Goal: Information Seeking & Learning: Learn about a topic

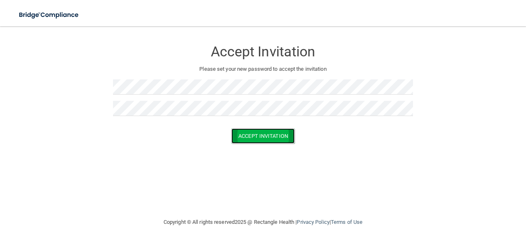
click at [250, 134] on button "Accept Invitation" at bounding box center [262, 135] width 63 height 15
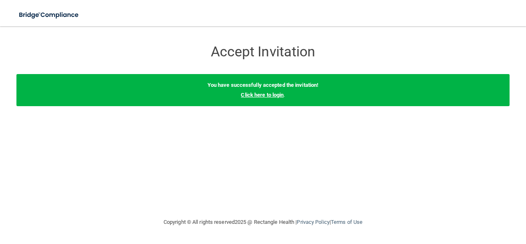
click at [279, 96] on link "Click here to login" at bounding box center [262, 95] width 43 height 6
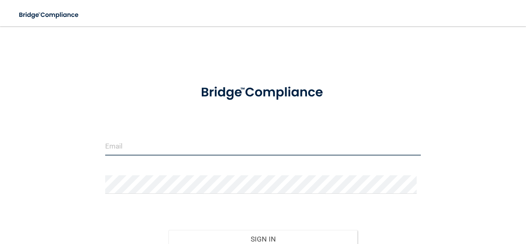
click at [131, 143] on input "email" at bounding box center [262, 146] width 315 height 18
type input "[PERSON_NAME][EMAIL_ADDRESS][DOMAIN_NAME]"
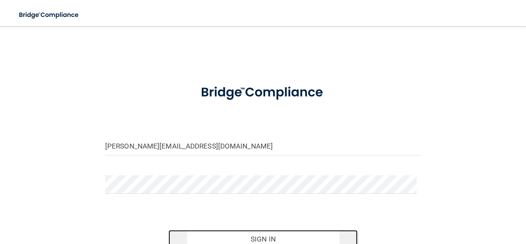
click at [193, 236] on button "Sign In" at bounding box center [262, 239] width 189 height 18
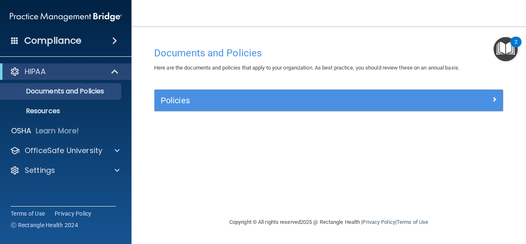
click at [190, 107] on div "Policies" at bounding box center [328, 100] width 348 height 21
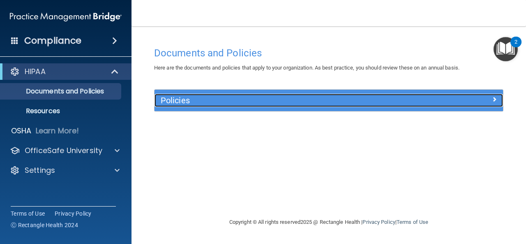
click at [493, 99] on span at bounding box center [494, 99] width 5 height 10
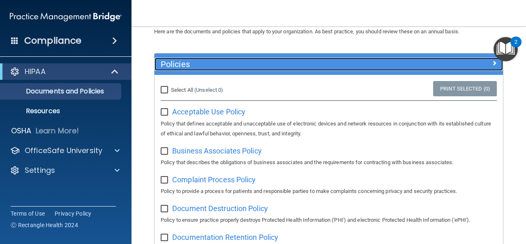
scroll to position [35, 0]
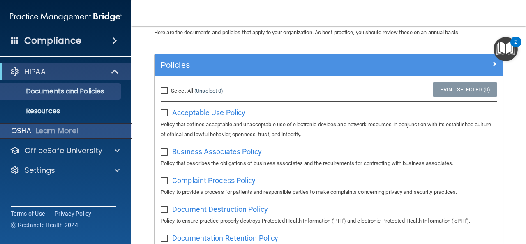
click at [67, 134] on p "Learn More!" at bounding box center [58, 131] width 44 height 10
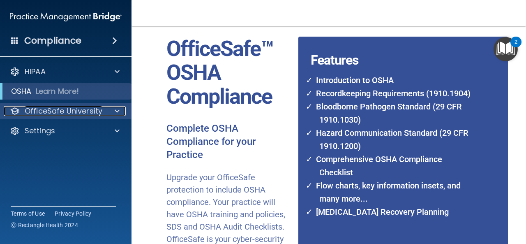
click at [115, 109] on span at bounding box center [117, 111] width 5 height 10
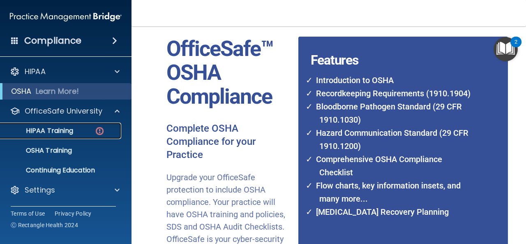
click at [69, 131] on p "HIPAA Training" at bounding box center [39, 131] width 68 height 8
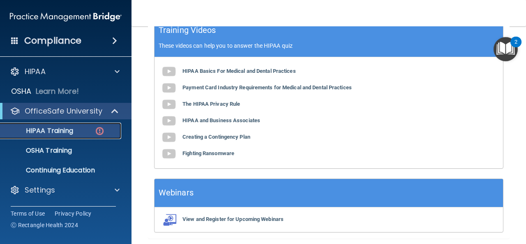
scroll to position [329, 0]
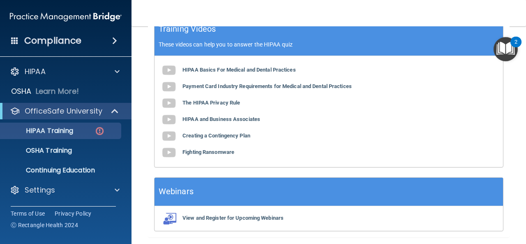
drag, startPoint x: 314, startPoint y: 133, endPoint x: 270, endPoint y: 159, distance: 50.8
click at [270, 159] on div "HIPAA Basics For Medical and Dental Practices Payment Card Industry Requirement…" at bounding box center [328, 111] width 348 height 111
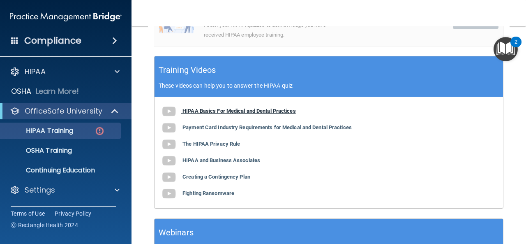
click at [288, 113] on b "HIPAA Basics For Medical and Dental Practices" at bounding box center [238, 111] width 113 height 6
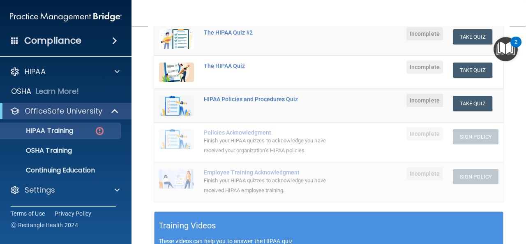
scroll to position [161, 0]
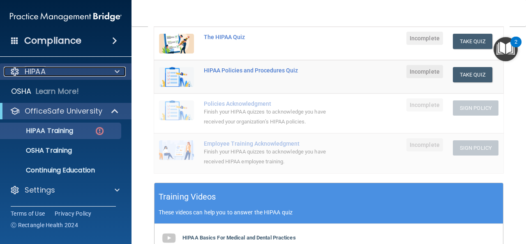
click at [124, 67] on div at bounding box center [116, 72] width 21 height 10
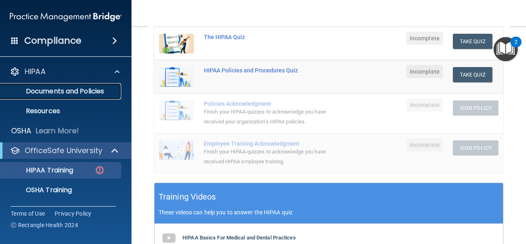
click at [94, 89] on p "Documents and Policies" at bounding box center [61, 91] width 112 height 8
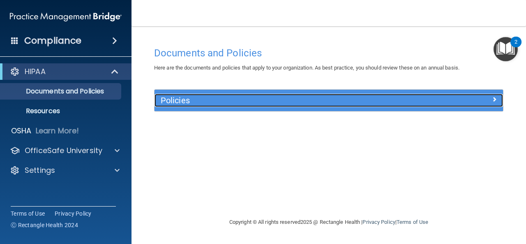
click at [212, 106] on div "Policies" at bounding box center [284, 100] width 261 height 13
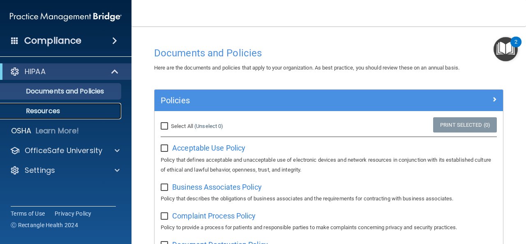
click at [69, 108] on p "Resources" at bounding box center [61, 111] width 112 height 8
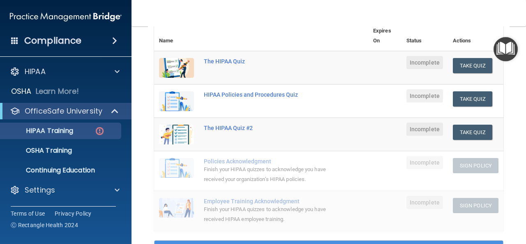
scroll to position [105, 0]
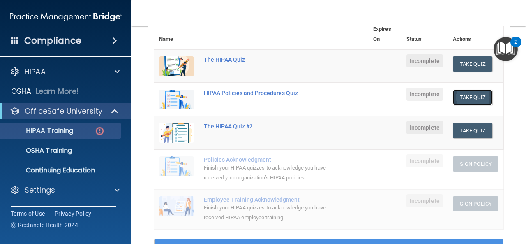
click at [467, 97] on button "Take Quiz" at bounding box center [472, 97] width 39 height 15
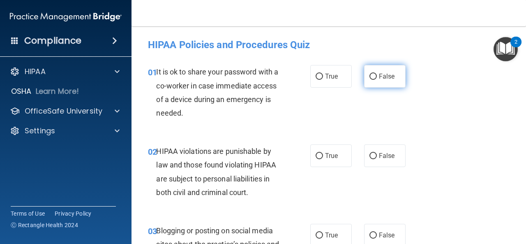
click at [369, 75] on input "False" at bounding box center [372, 77] width 7 height 6
radio input "true"
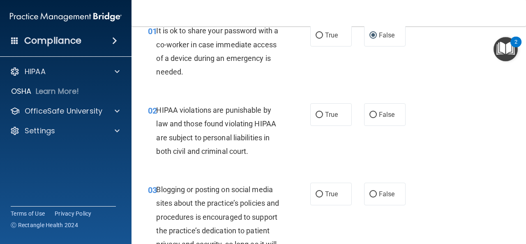
scroll to position [43, 0]
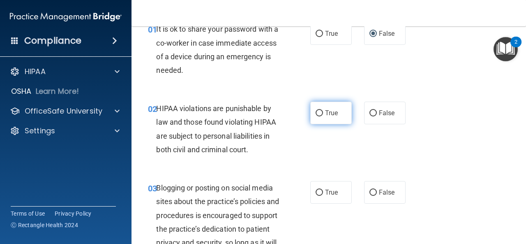
click at [320, 112] on label "True" at bounding box center [330, 112] width 41 height 23
click at [320, 112] on input "True" at bounding box center [318, 113] width 7 height 6
radio input "true"
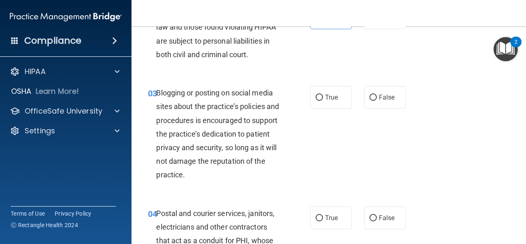
scroll to position [139, 0]
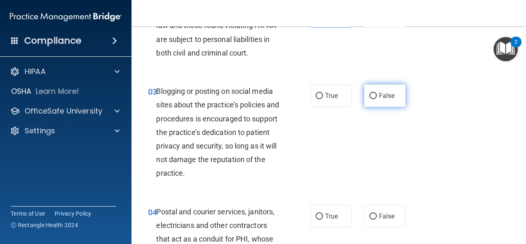
click at [373, 93] on label "False" at bounding box center [384, 95] width 41 height 23
click at [373, 93] on input "False" at bounding box center [372, 96] width 7 height 6
radio input "true"
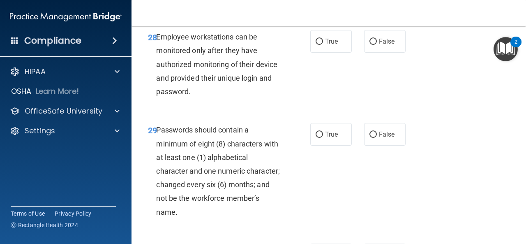
scroll to position [2692, 0]
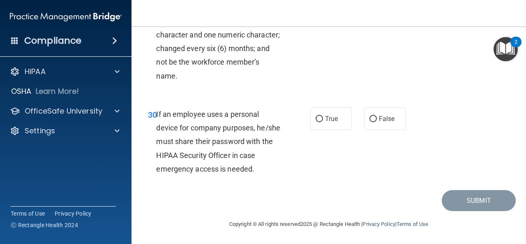
click at [248, 143] on span "If an employee uses a personal device for company purposes, he/she must share t…" at bounding box center [218, 141] width 124 height 63
click at [371, 119] on input "False" at bounding box center [372, 119] width 7 height 6
radio input "true"
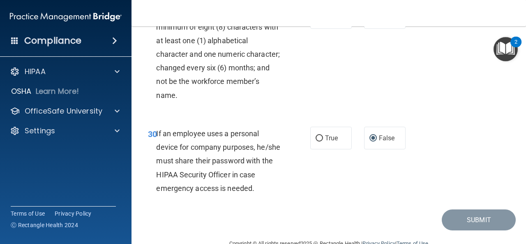
scroll to position [2618, 0]
click at [320, 29] on label "True" at bounding box center [330, 17] width 41 height 23
click at [320, 21] on input "True" at bounding box center [318, 18] width 7 height 6
radio input "true"
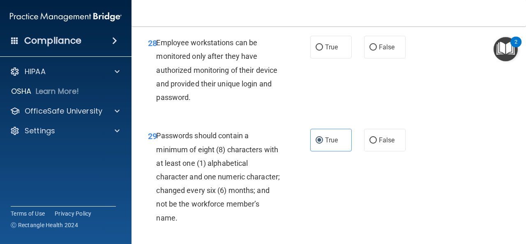
scroll to position [2494, 0]
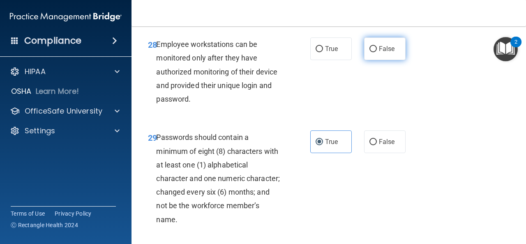
click at [370, 52] on input "False" at bounding box center [372, 49] width 7 height 6
radio input "true"
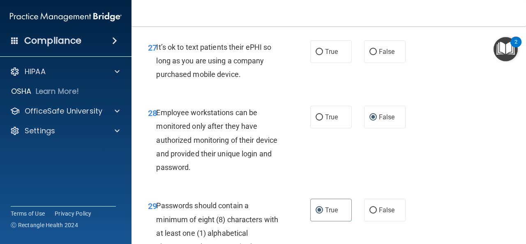
scroll to position [2415, 0]
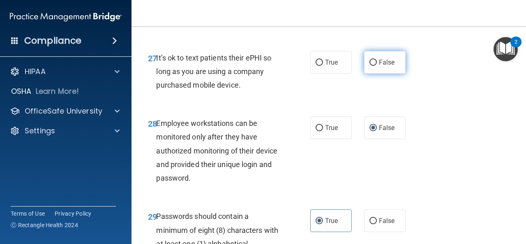
click at [369, 66] on input "False" at bounding box center [372, 63] width 7 height 6
radio input "true"
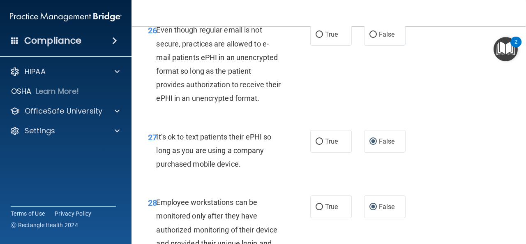
scroll to position [2337, 0]
click at [373, 38] on input "False" at bounding box center [372, 35] width 7 height 6
radio input "true"
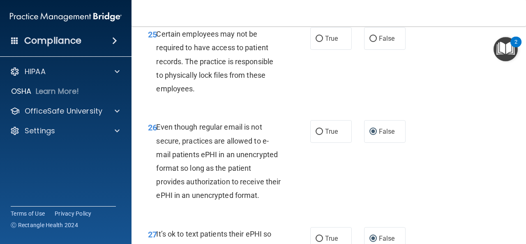
scroll to position [2240, 0]
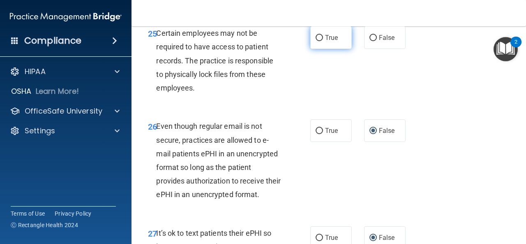
click at [317, 41] on input "True" at bounding box center [318, 38] width 7 height 6
radio input "true"
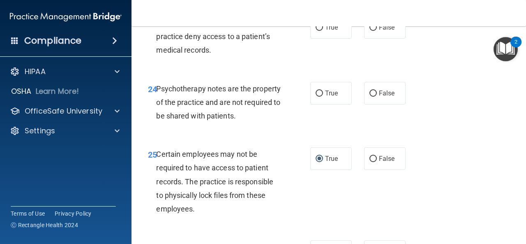
scroll to position [2118, 0]
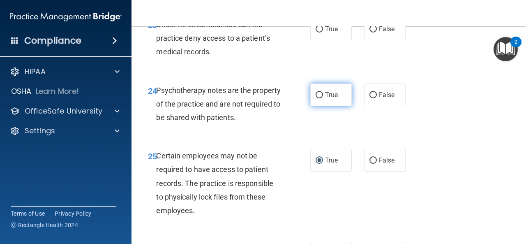
click at [321, 106] on label "True" at bounding box center [330, 94] width 41 height 23
click at [321, 98] on input "True" at bounding box center [318, 95] width 7 height 6
radio input "true"
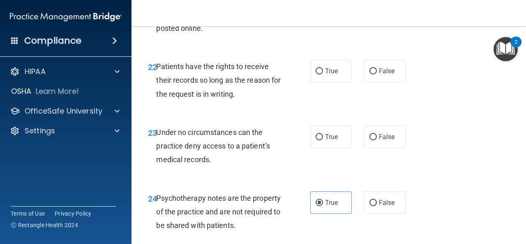
scroll to position [2010, 0]
click at [379, 75] on span "False" at bounding box center [387, 71] width 16 height 8
click at [376, 74] on input "False" at bounding box center [372, 71] width 7 height 6
radio input "true"
click at [316, 9] on input "True" at bounding box center [318, 6] width 7 height 6
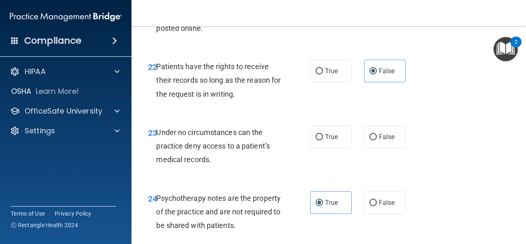
radio input "true"
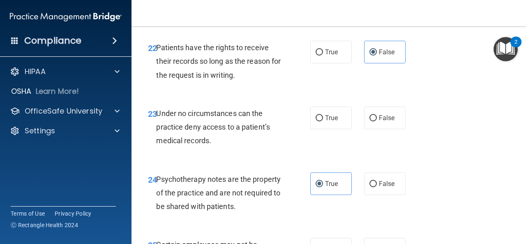
scroll to position [2031, 0]
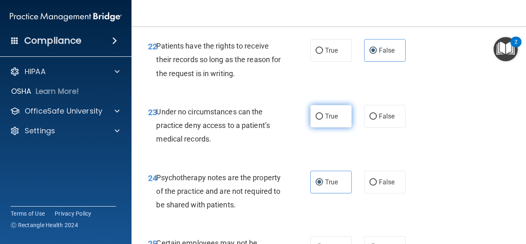
click at [316, 120] on input "True" at bounding box center [318, 116] width 7 height 6
radio input "true"
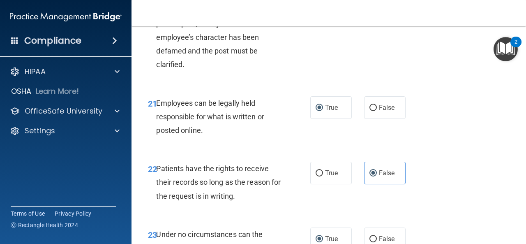
scroll to position [1908, 0]
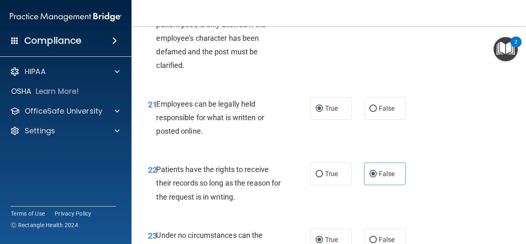
click at [364, 13] on label "False" at bounding box center [384, 1] width 41 height 23
click at [369, 5] on input "False" at bounding box center [372, 2] width 7 height 6
radio input "true"
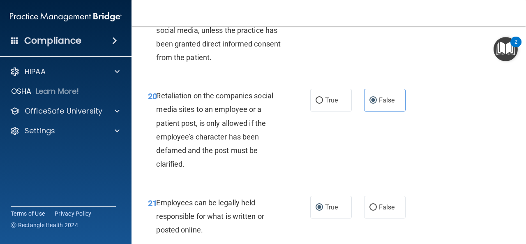
scroll to position [1808, 0]
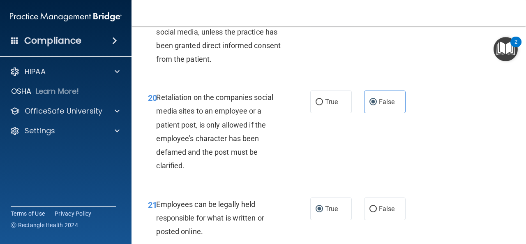
click at [325, 13] on span "True" at bounding box center [331, 9] width 13 height 8
click at [323, 12] on input "True" at bounding box center [318, 9] width 7 height 6
radio input "true"
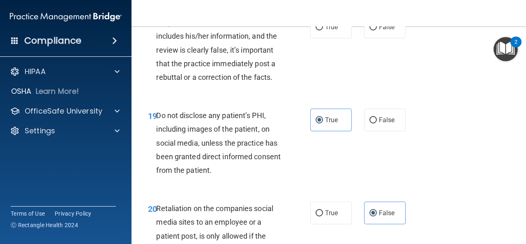
scroll to position [1693, 0]
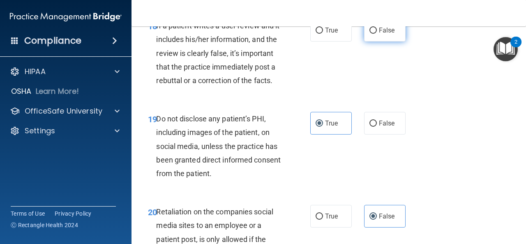
click at [375, 41] on label "False" at bounding box center [384, 30] width 41 height 23
click at [375, 34] on input "False" at bounding box center [372, 31] width 7 height 6
radio input "true"
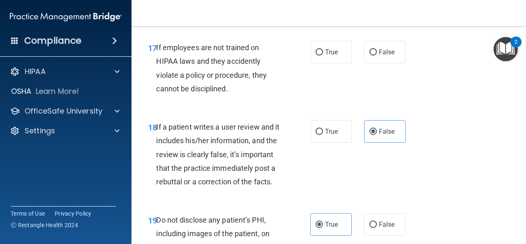
scroll to position [1593, 0]
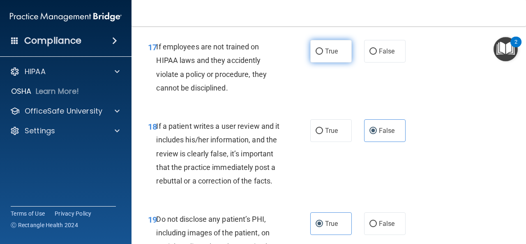
click at [325, 55] on span "True" at bounding box center [331, 51] width 13 height 8
click at [323, 55] on input "True" at bounding box center [318, 51] width 7 height 6
radio input "true"
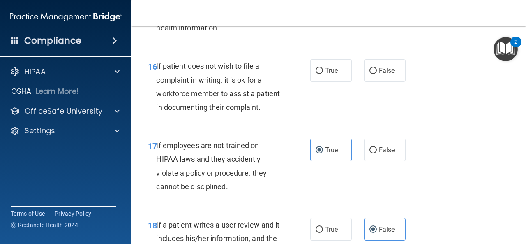
scroll to position [1495, 0]
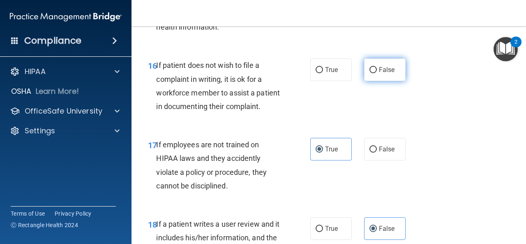
click at [375, 81] on label "False" at bounding box center [384, 69] width 41 height 23
click at [375, 73] on input "False" at bounding box center [372, 70] width 7 height 6
radio input "true"
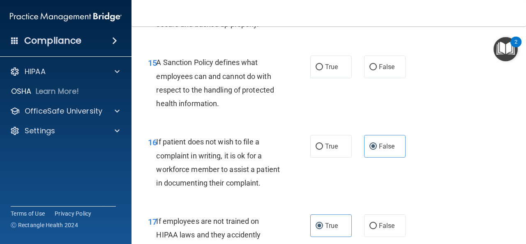
scroll to position [1397, 0]
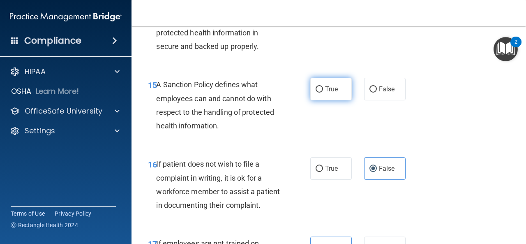
click at [315, 92] on input "True" at bounding box center [318, 89] width 7 height 6
radio input "true"
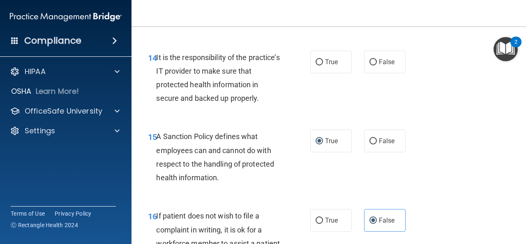
scroll to position [1347, 0]
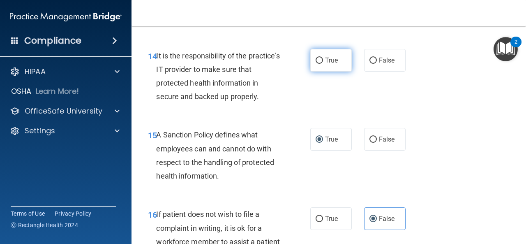
click at [325, 64] on span "True" at bounding box center [331, 60] width 13 height 8
click at [323, 64] on input "True" at bounding box center [318, 61] width 7 height 6
radio input "true"
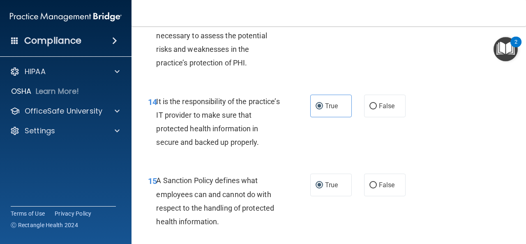
scroll to position [1223, 0]
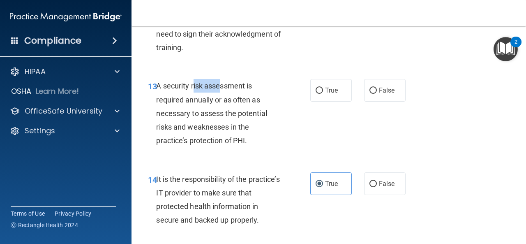
drag, startPoint x: 192, startPoint y: 114, endPoint x: 221, endPoint y: 113, distance: 28.8
click at [221, 113] on span "A security risk assessment is required annually or as often as necessary to ass…" at bounding box center [211, 112] width 111 height 63
click at [224, 116] on span "A security risk assessment is required annually or as often as necessary to ass…" at bounding box center [211, 112] width 111 height 63
click at [325, 94] on span "True" at bounding box center [331, 90] width 13 height 8
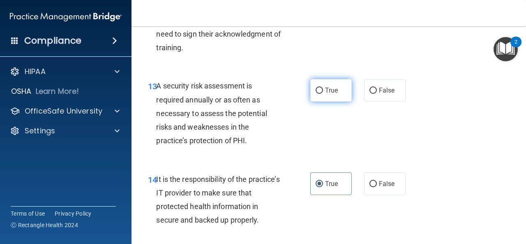
click at [323, 94] on input "True" at bounding box center [318, 90] width 7 height 6
radio input "true"
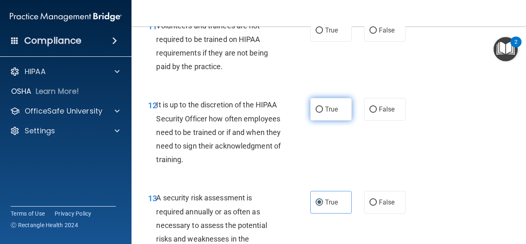
scroll to position [1100, 0]
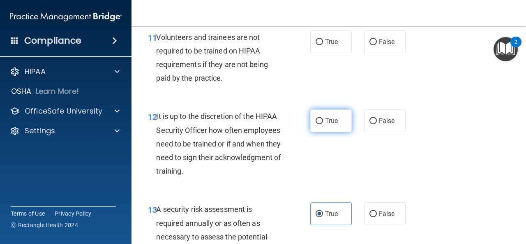
click at [315, 132] on label "True" at bounding box center [330, 120] width 41 height 23
click at [315, 124] on input "True" at bounding box center [318, 121] width 7 height 6
radio input "true"
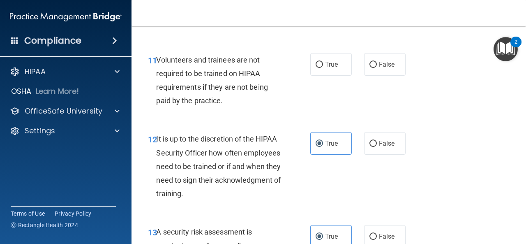
scroll to position [1059, 0]
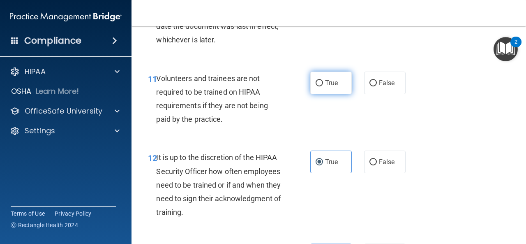
click at [331, 87] on span "True" at bounding box center [331, 83] width 13 height 8
click at [323, 86] on input "True" at bounding box center [318, 83] width 7 height 6
radio input "true"
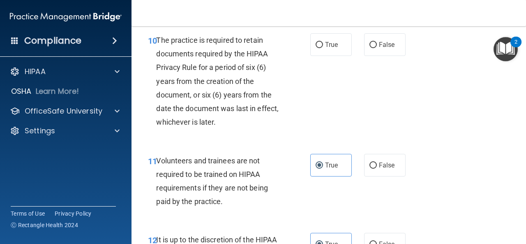
scroll to position [936, 0]
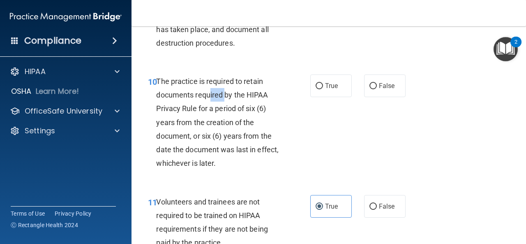
drag, startPoint x: 210, startPoint y: 125, endPoint x: 225, endPoint y: 125, distance: 15.2
click at [225, 125] on span "The practice is required to retain documents required by the HIPAA Privacy Rule…" at bounding box center [217, 122] width 122 height 90
drag, startPoint x: 329, startPoint y: 102, endPoint x: 326, endPoint y: 106, distance: 5.1
click at [329, 97] on label "True" at bounding box center [330, 85] width 41 height 23
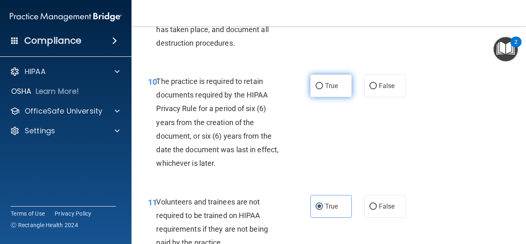
click at [323, 89] on input "True" at bounding box center [318, 86] width 7 height 6
radio input "true"
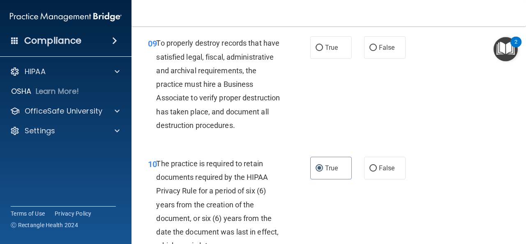
scroll to position [813, 0]
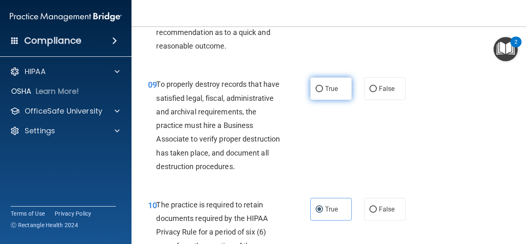
click at [325, 92] on span "True" at bounding box center [331, 89] width 13 height 8
click at [323, 92] on input "True" at bounding box center [318, 89] width 7 height 6
radio input "true"
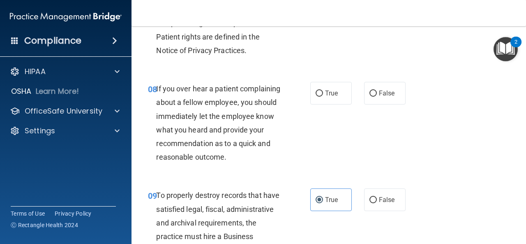
scroll to position [689, 0]
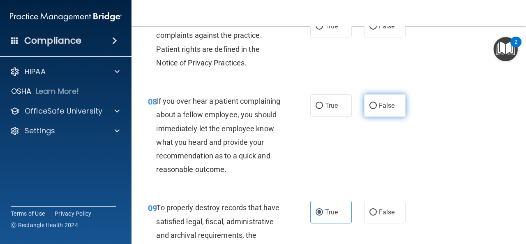
click at [373, 113] on label "False" at bounding box center [384, 105] width 41 height 23
click at [373, 109] on input "False" at bounding box center [372, 106] width 7 height 6
radio input "true"
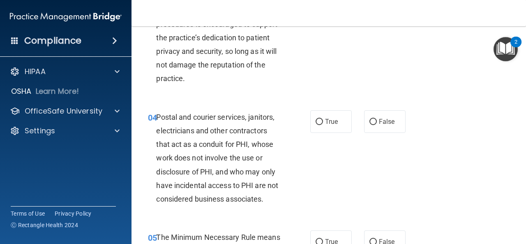
scroll to position [246, 0]
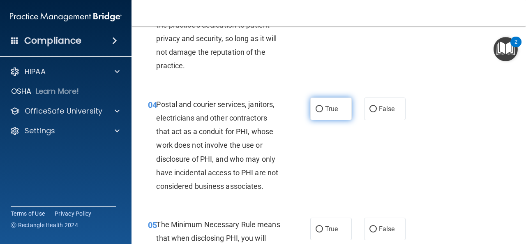
click at [319, 108] on input "True" at bounding box center [318, 109] width 7 height 6
radio input "true"
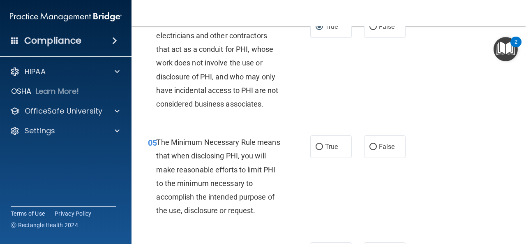
scroll to position [370, 0]
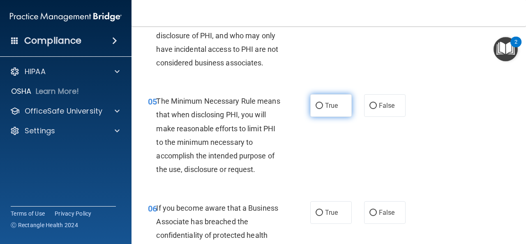
click at [320, 109] on label "True" at bounding box center [330, 105] width 41 height 23
click at [320, 109] on input "True" at bounding box center [318, 106] width 7 height 6
radio input "true"
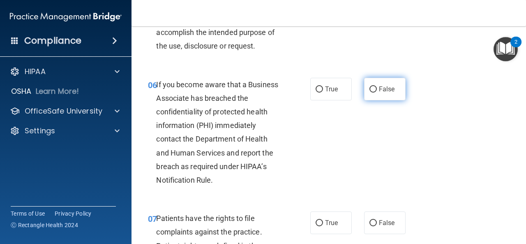
click at [375, 96] on label "False" at bounding box center [384, 89] width 41 height 23
click at [375, 92] on input "False" at bounding box center [372, 89] width 7 height 6
radio input "true"
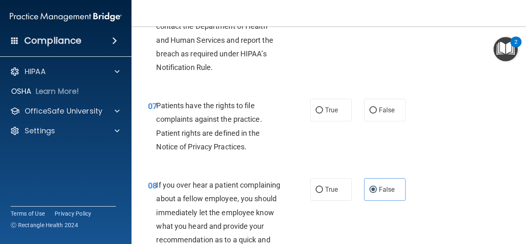
scroll to position [616, 0]
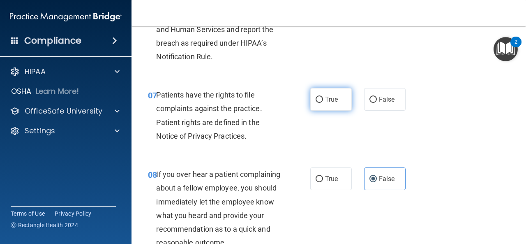
click at [333, 96] on span "True" at bounding box center [331, 99] width 13 height 8
click at [323, 97] on input "True" at bounding box center [318, 100] width 7 height 6
radio input "true"
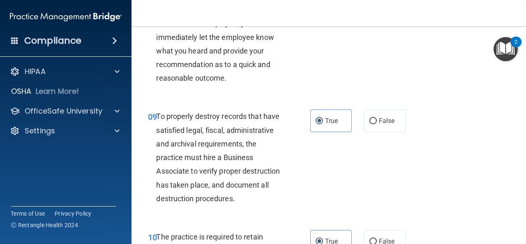
scroll to position [822, 0]
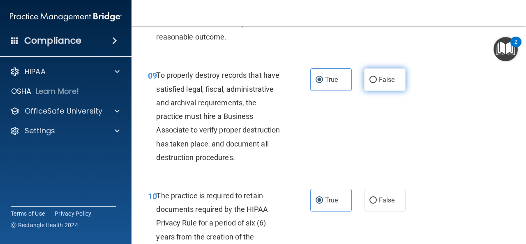
click at [372, 90] on label "False" at bounding box center [384, 79] width 41 height 23
click at [372, 83] on input "False" at bounding box center [372, 80] width 7 height 6
radio input "true"
radio input "false"
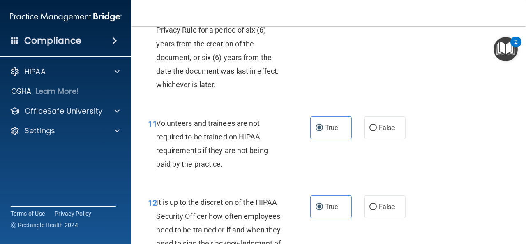
scroll to position [1027, 0]
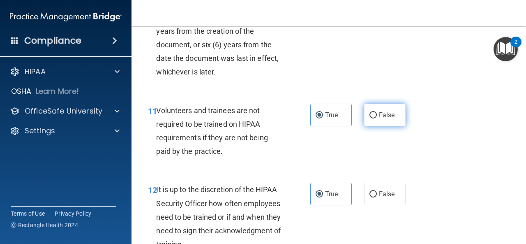
click at [373, 126] on label "False" at bounding box center [384, 115] width 41 height 23
click at [373, 118] on input "False" at bounding box center [372, 115] width 7 height 6
radio input "true"
radio input "false"
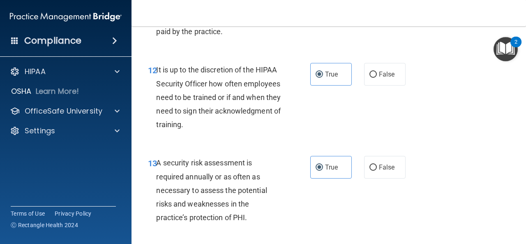
scroll to position [1150, 0]
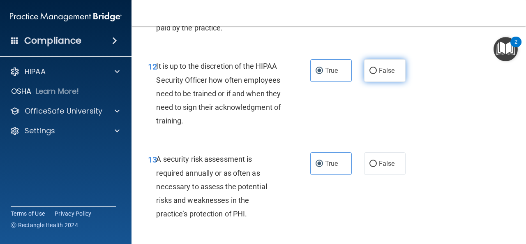
click at [371, 74] on input "False" at bounding box center [372, 71] width 7 height 6
radio input "true"
radio input "false"
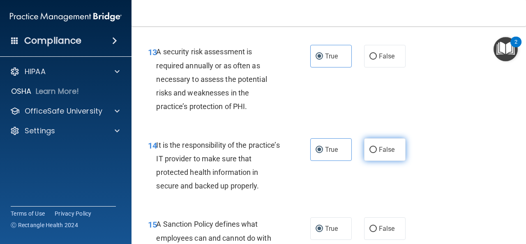
scroll to position [1273, 0]
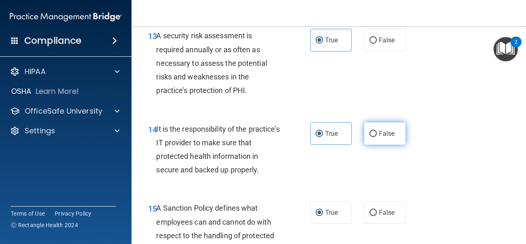
click at [374, 145] on label "False" at bounding box center [384, 133] width 41 height 23
click at [374, 137] on input "False" at bounding box center [372, 134] width 7 height 6
radio input "true"
radio input "false"
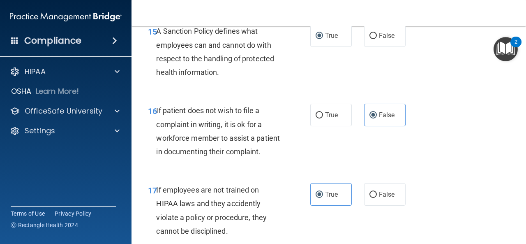
scroll to position [1438, 0]
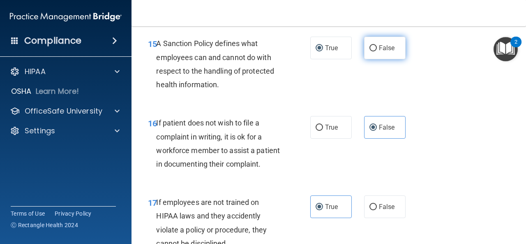
click at [382, 52] on span "False" at bounding box center [387, 48] width 16 height 8
click at [377, 51] on input "False" at bounding box center [372, 48] width 7 height 6
radio input "true"
radio input "false"
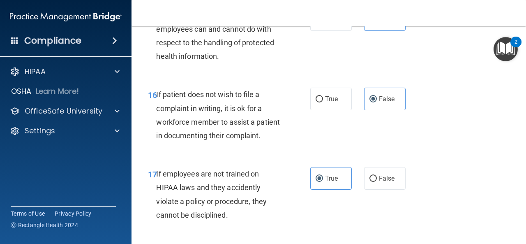
scroll to position [1479, 0]
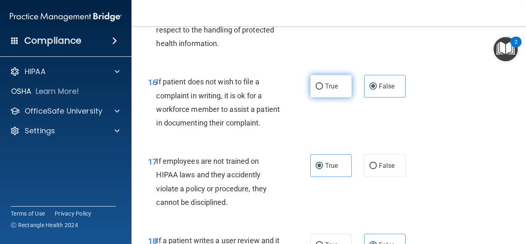
click at [325, 90] on span "True" at bounding box center [331, 86] width 13 height 8
click at [322, 90] on input "True" at bounding box center [318, 86] width 7 height 6
radio input "true"
radio input "false"
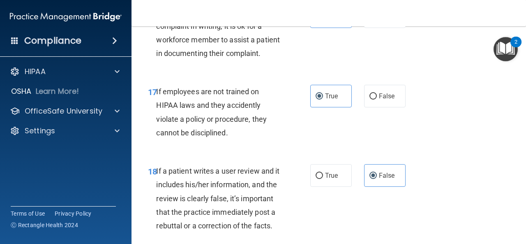
scroll to position [1561, 0]
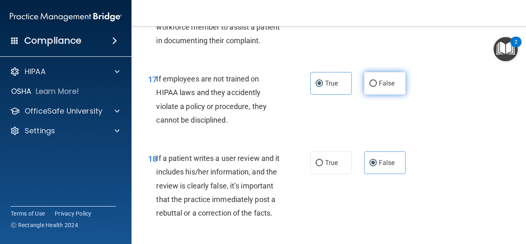
click at [379, 87] on span "False" at bounding box center [387, 83] width 16 height 8
click at [376, 87] on input "False" at bounding box center [372, 84] width 7 height 6
radio input "true"
radio input "false"
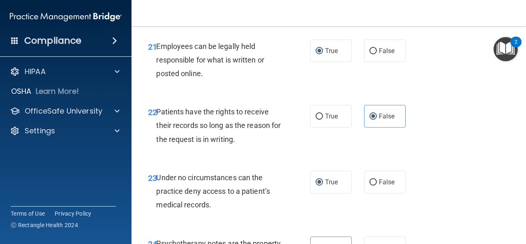
scroll to position [2013, 0]
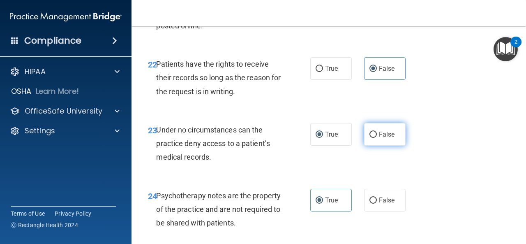
click at [374, 145] on label "False" at bounding box center [384, 134] width 41 height 23
click at [374, 138] on input "False" at bounding box center [372, 134] width 7 height 6
radio input "true"
radio input "false"
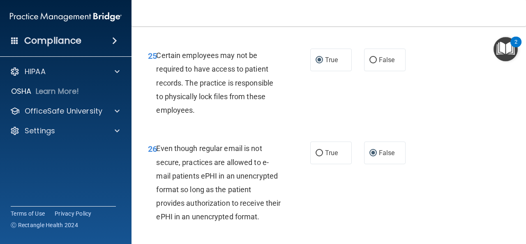
scroll to position [2259, 0]
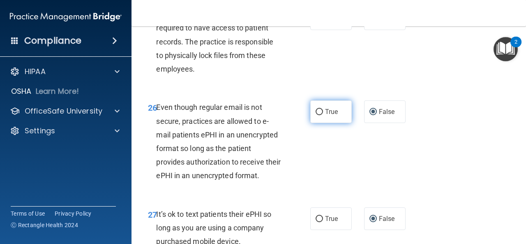
click at [331, 115] on span "True" at bounding box center [331, 112] width 13 height 8
click at [323, 115] on input "True" at bounding box center [318, 112] width 7 height 6
radio input "true"
radio input "false"
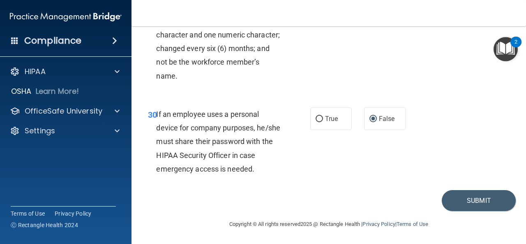
scroll to position [2692, 0]
click at [486, 199] on button "Submit" at bounding box center [479, 200] width 74 height 21
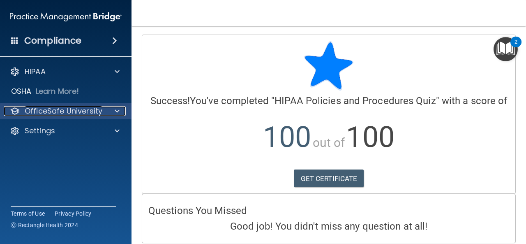
click at [117, 113] on span at bounding box center [117, 111] width 5 height 10
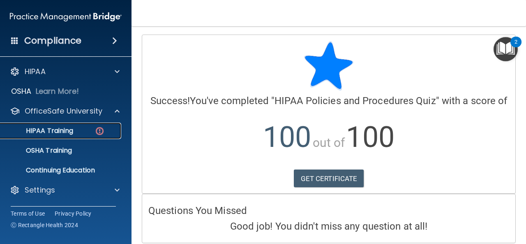
click at [97, 127] on img at bounding box center [99, 131] width 10 height 10
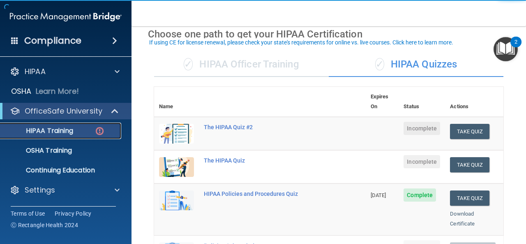
scroll to position [41, 0]
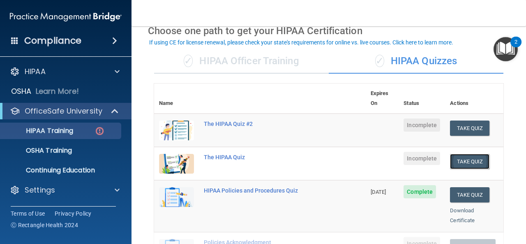
click at [467, 154] on button "Take Quiz" at bounding box center [469, 161] width 39 height 15
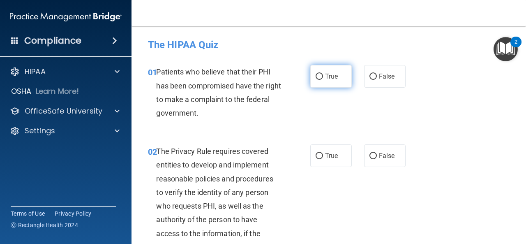
click at [325, 78] on span "True" at bounding box center [331, 76] width 13 height 8
click at [323, 78] on input "True" at bounding box center [318, 77] width 7 height 6
radio input "true"
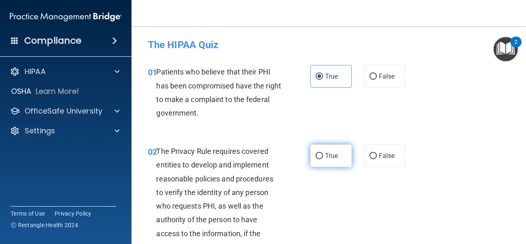
click at [320, 152] on label "True" at bounding box center [330, 155] width 41 height 23
click at [320, 153] on input "True" at bounding box center [318, 156] width 7 height 6
radio input "true"
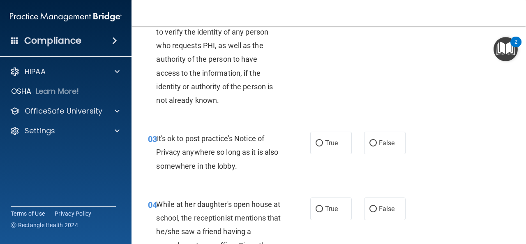
scroll to position [164, 0]
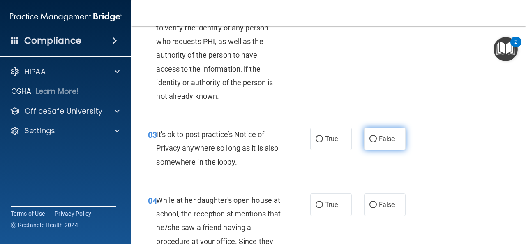
click at [371, 136] on input "False" at bounding box center [372, 139] width 7 height 6
radio input "true"
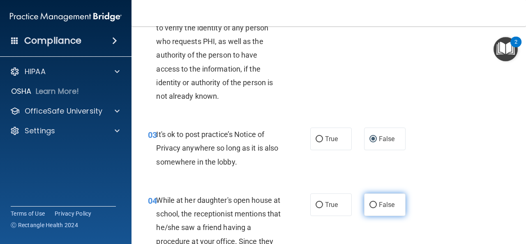
click at [379, 203] on span "False" at bounding box center [387, 204] width 16 height 8
click at [375, 203] on input "False" at bounding box center [372, 205] width 7 height 6
radio input "true"
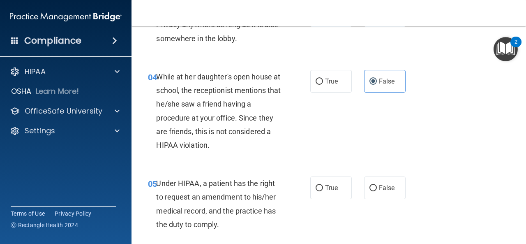
scroll to position [329, 0]
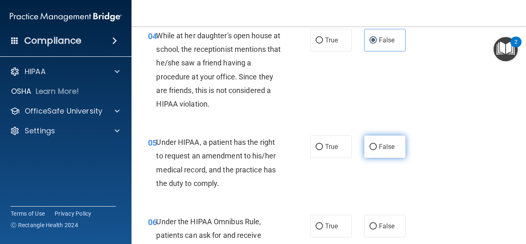
click at [384, 142] on label "False" at bounding box center [384, 146] width 41 height 23
click at [377, 144] on input "False" at bounding box center [372, 147] width 7 height 6
radio input "true"
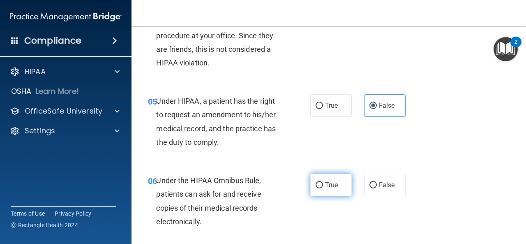
click at [325, 184] on span "True" at bounding box center [331, 185] width 13 height 8
click at [322, 184] on input "True" at bounding box center [318, 185] width 7 height 6
radio input "true"
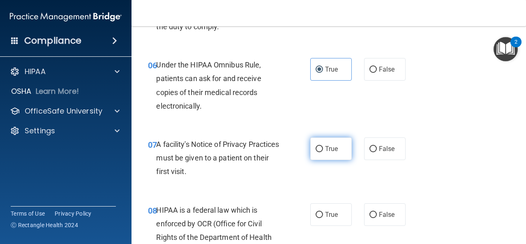
scroll to position [493, 0]
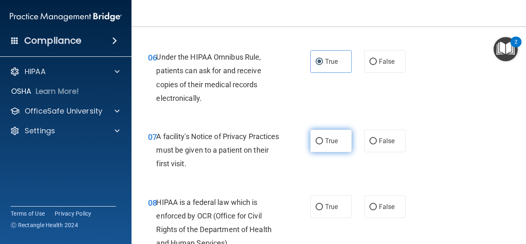
click at [330, 138] on span "True" at bounding box center [331, 141] width 13 height 8
click at [323, 138] on input "True" at bounding box center [318, 141] width 7 height 6
radio input "true"
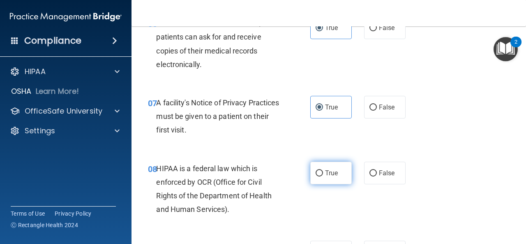
scroll to position [534, 0]
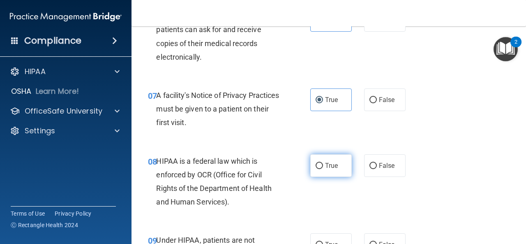
click at [320, 170] on label "True" at bounding box center [330, 165] width 41 height 23
click at [320, 169] on input "True" at bounding box center [318, 166] width 7 height 6
radio input "true"
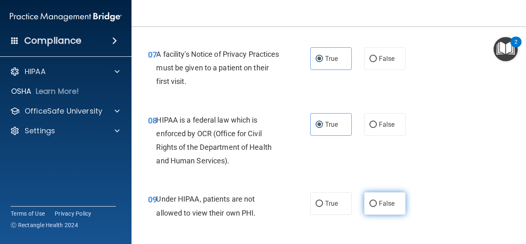
click at [380, 205] on span "False" at bounding box center [387, 203] width 16 height 8
click at [377, 205] on input "False" at bounding box center [372, 203] width 7 height 6
radio input "true"
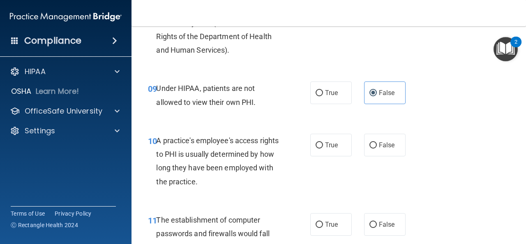
scroll to position [698, 0]
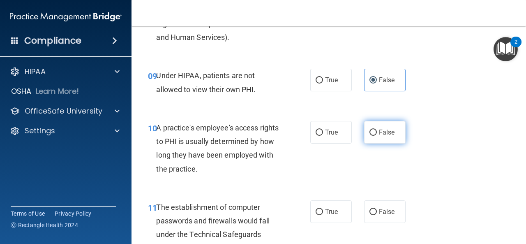
click at [384, 136] on label "False" at bounding box center [384, 132] width 41 height 23
click at [377, 136] on input "False" at bounding box center [372, 132] width 7 height 6
radio input "true"
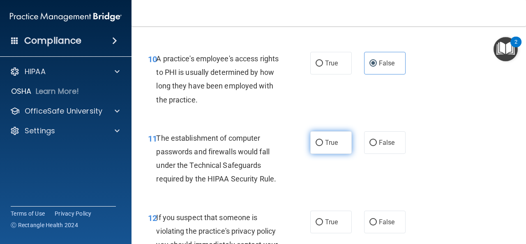
scroll to position [781, 0]
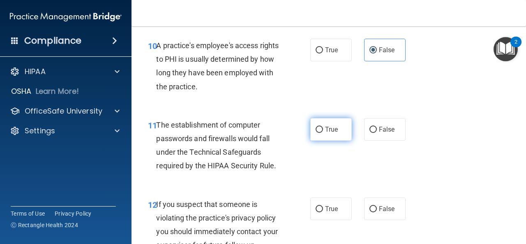
click at [325, 125] on span "True" at bounding box center [331, 129] width 13 height 8
click at [323, 127] on input "True" at bounding box center [318, 130] width 7 height 6
radio input "true"
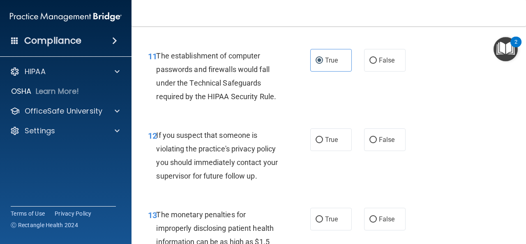
scroll to position [863, 0]
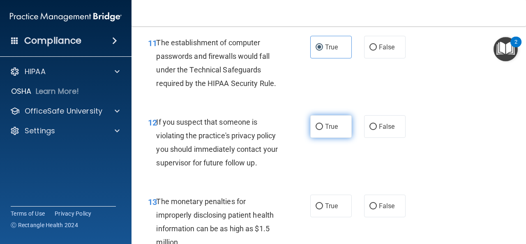
click at [321, 125] on label "True" at bounding box center [330, 126] width 41 height 23
click at [321, 125] on input "True" at bounding box center [318, 127] width 7 height 6
radio input "true"
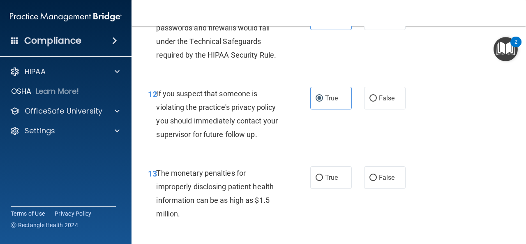
scroll to position [904, 0]
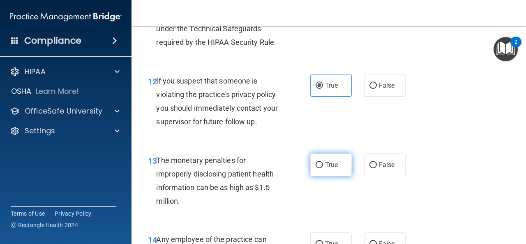
click at [319, 167] on input "True" at bounding box center [318, 165] width 7 height 6
radio input "true"
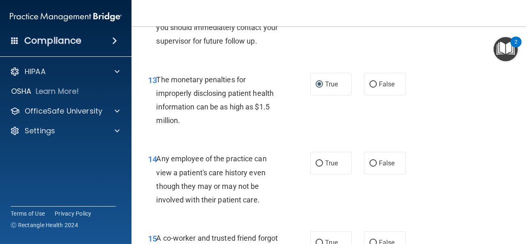
scroll to position [986, 0]
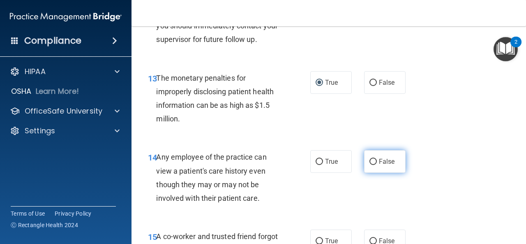
click at [379, 160] on span "False" at bounding box center [387, 161] width 16 height 8
click at [375, 160] on input "False" at bounding box center [372, 162] width 7 height 6
radio input "true"
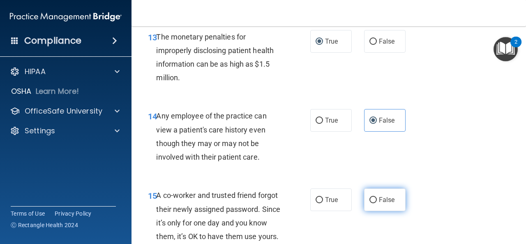
click at [373, 204] on label "False" at bounding box center [384, 199] width 41 height 23
click at [373, 203] on input "False" at bounding box center [372, 200] width 7 height 6
radio input "true"
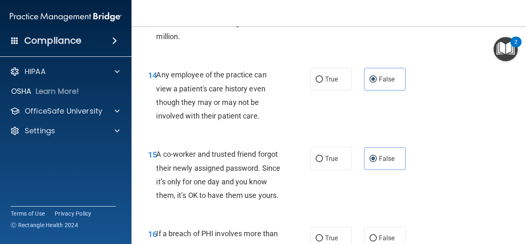
scroll to position [1109, 0]
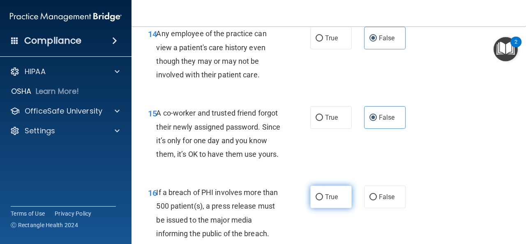
click at [320, 208] on label "True" at bounding box center [330, 196] width 41 height 23
click at [320, 200] on input "True" at bounding box center [318, 197] width 7 height 6
radio input "true"
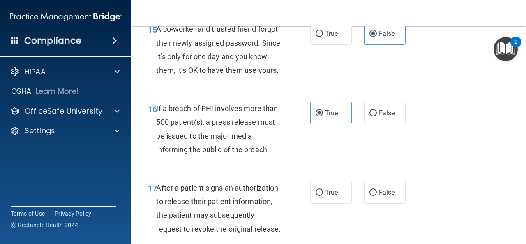
scroll to position [1232, 0]
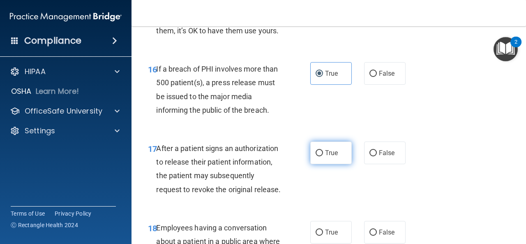
click at [326, 157] on span "True" at bounding box center [331, 153] width 13 height 8
click at [323, 156] on input "True" at bounding box center [318, 153] width 7 height 6
radio input "true"
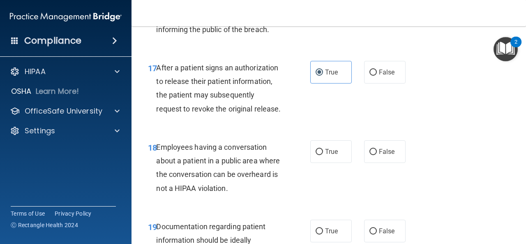
scroll to position [1315, 0]
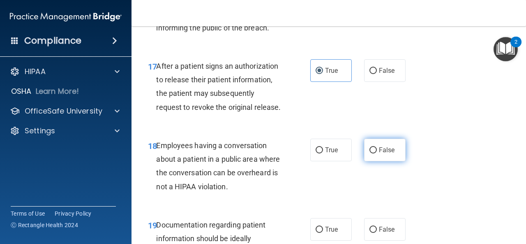
click at [375, 161] on label "False" at bounding box center [384, 149] width 41 height 23
click at [375, 153] on input "False" at bounding box center [372, 150] width 7 height 6
radio input "true"
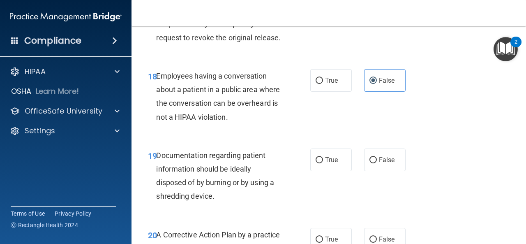
scroll to position [1397, 0]
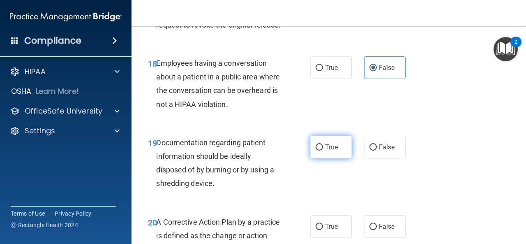
click at [325, 158] on label "True" at bounding box center [330, 147] width 41 height 23
click at [323, 150] on input "True" at bounding box center [318, 147] width 7 height 6
radio input "true"
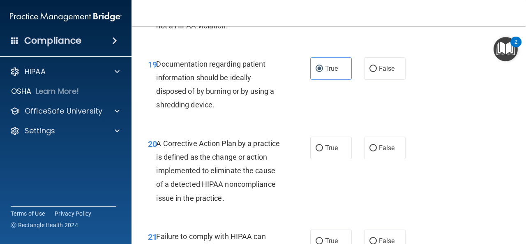
scroll to position [1479, 0]
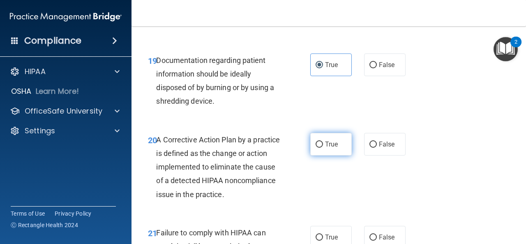
click at [321, 155] on label "True" at bounding box center [330, 144] width 41 height 23
click at [321, 147] on input "True" at bounding box center [318, 144] width 7 height 6
radio input "true"
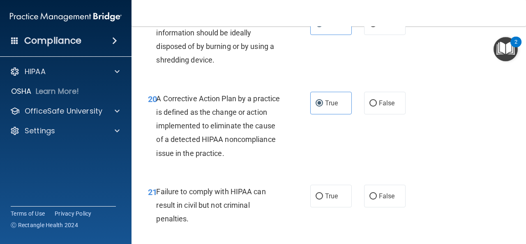
scroll to position [1561, 0]
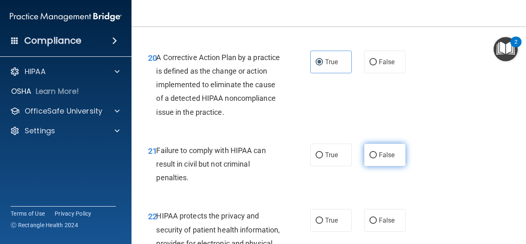
click at [373, 166] on label "False" at bounding box center [384, 154] width 41 height 23
click at [373, 158] on input "False" at bounding box center [372, 155] width 7 height 6
radio input "true"
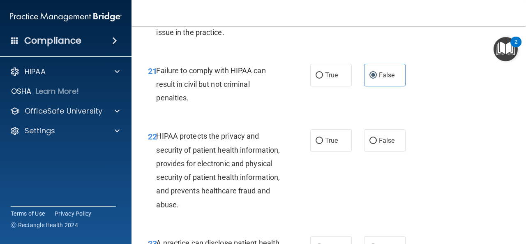
scroll to position [1643, 0]
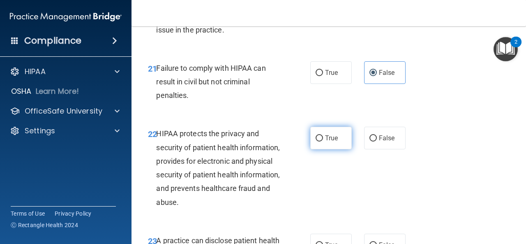
click at [319, 149] on label "True" at bounding box center [330, 138] width 41 height 23
click at [319, 141] on input "True" at bounding box center [318, 138] width 7 height 6
radio input "true"
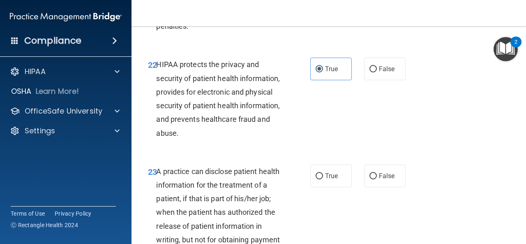
scroll to position [1725, 0]
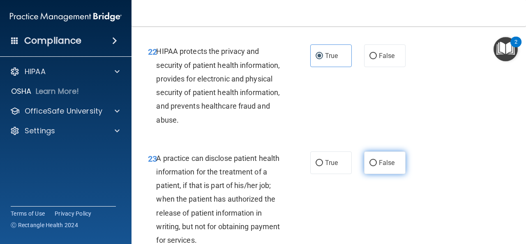
click at [381, 166] on span "False" at bounding box center [387, 163] width 16 height 8
click at [377, 166] on input "False" at bounding box center [372, 163] width 7 height 6
radio input "true"
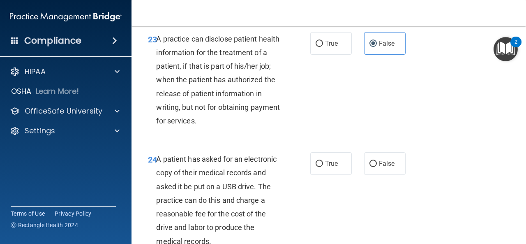
scroll to position [1890, 0]
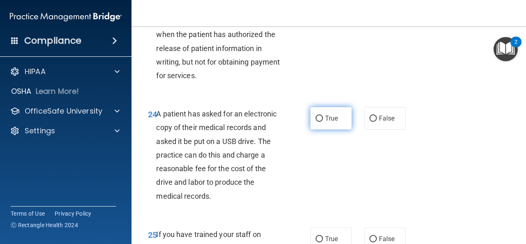
click at [325, 122] on span "True" at bounding box center [331, 118] width 13 height 8
click at [322, 122] on input "True" at bounding box center [318, 118] width 7 height 6
radio input "true"
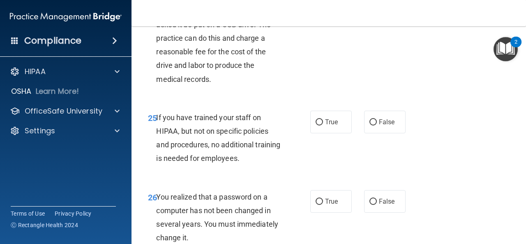
scroll to position [2013, 0]
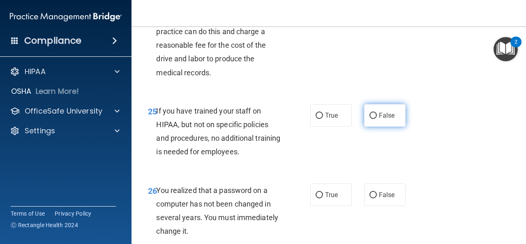
click at [371, 127] on label "False" at bounding box center [384, 115] width 41 height 23
click at [371, 119] on input "False" at bounding box center [372, 116] width 7 height 6
radio input "true"
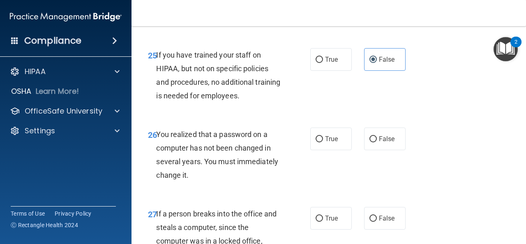
scroll to position [2095, 0]
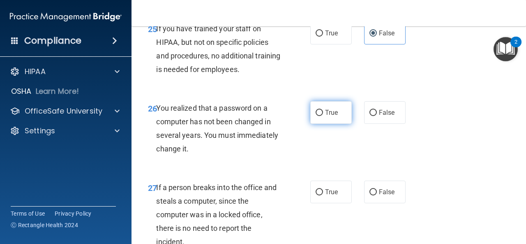
click at [326, 124] on label "True" at bounding box center [330, 112] width 41 height 23
click at [323, 116] on input "True" at bounding box center [318, 113] width 7 height 6
radio input "true"
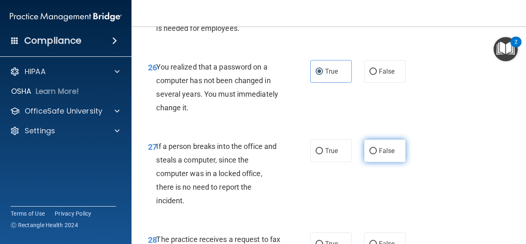
click at [367, 162] on label "False" at bounding box center [384, 150] width 41 height 23
click at [369, 154] on input "False" at bounding box center [372, 151] width 7 height 6
radio input "true"
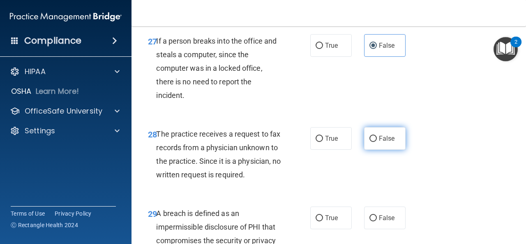
scroll to position [2259, 0]
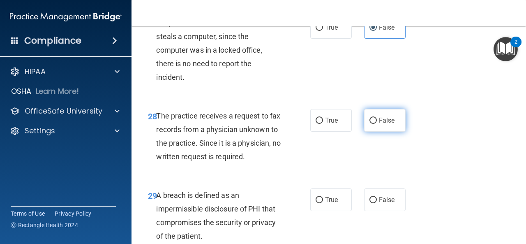
click at [369, 124] on input "False" at bounding box center [372, 120] width 7 height 6
radio input "true"
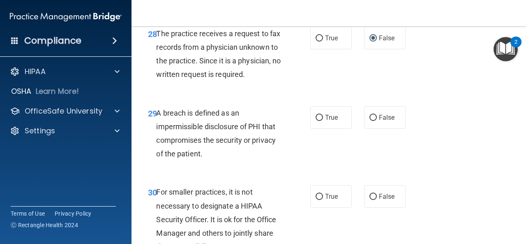
scroll to position [2383, 0]
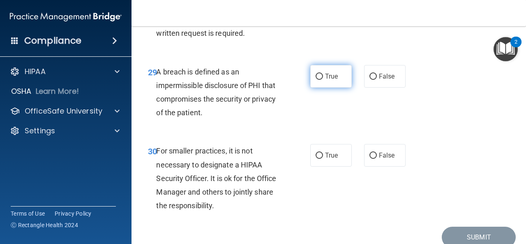
click at [320, 87] on label "True" at bounding box center [330, 76] width 41 height 23
click at [320, 80] on input "True" at bounding box center [318, 77] width 7 height 6
radio input "true"
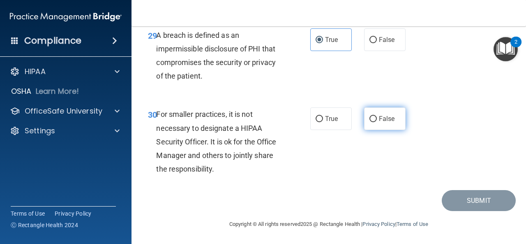
click at [369, 117] on input "False" at bounding box center [372, 119] width 7 height 6
radio input "true"
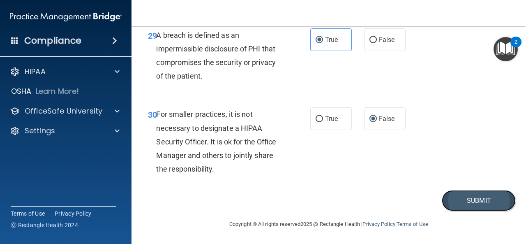
click at [467, 195] on button "Submit" at bounding box center [479, 200] width 74 height 21
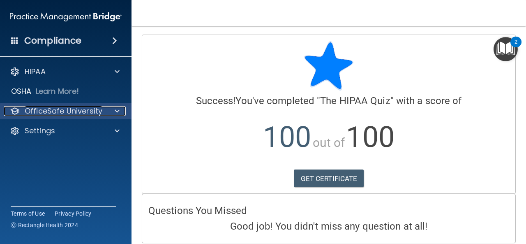
click at [115, 110] on span at bounding box center [117, 111] width 5 height 10
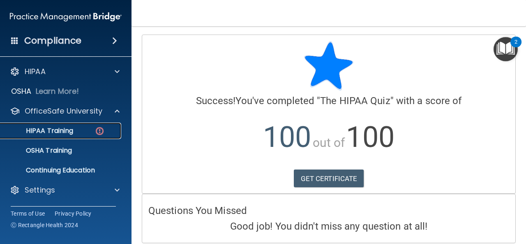
click at [89, 131] on div "HIPAA Training" at bounding box center [61, 131] width 112 height 8
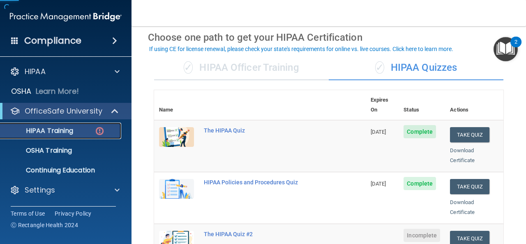
scroll to position [82, 0]
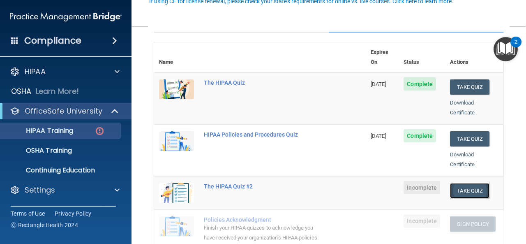
click at [466, 183] on button "Take Quiz" at bounding box center [469, 190] width 39 height 15
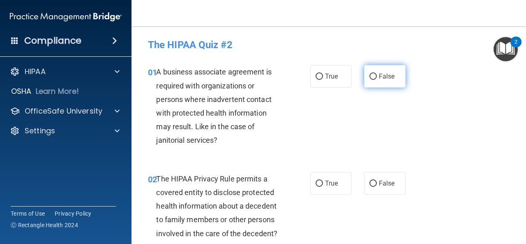
click at [387, 74] on span "False" at bounding box center [387, 76] width 16 height 8
click at [377, 74] on input "False" at bounding box center [372, 77] width 7 height 6
radio input "true"
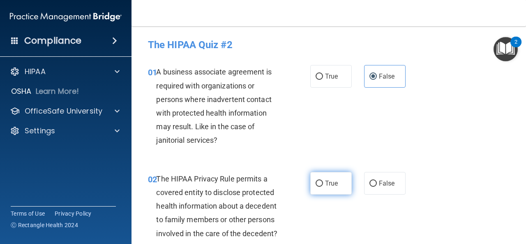
click at [327, 184] on span "True" at bounding box center [331, 183] width 13 height 8
click at [323, 184] on input "True" at bounding box center [318, 183] width 7 height 6
radio input "true"
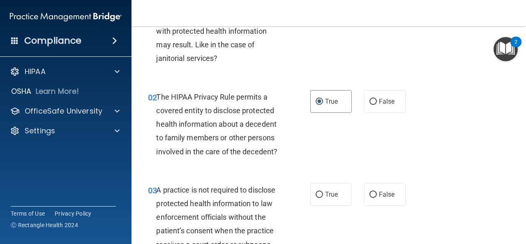
scroll to position [82, 0]
click at [374, 198] on label "False" at bounding box center [384, 193] width 41 height 23
click at [374, 197] on input "False" at bounding box center [372, 194] width 7 height 6
radio input "true"
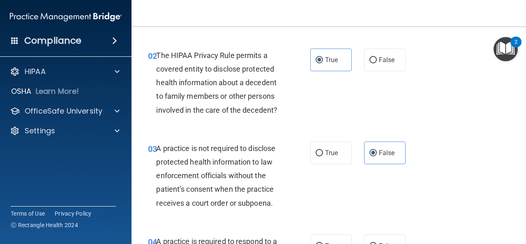
scroll to position [164, 0]
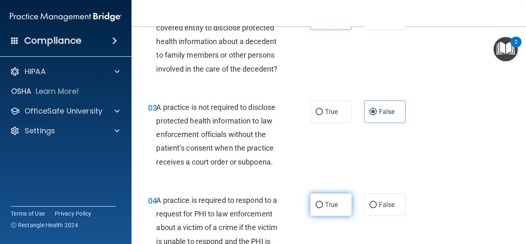
click at [319, 212] on label "True" at bounding box center [330, 204] width 41 height 23
click at [319, 208] on input "True" at bounding box center [318, 205] width 7 height 6
radio input "true"
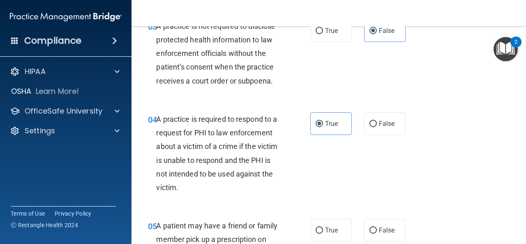
scroll to position [246, 0]
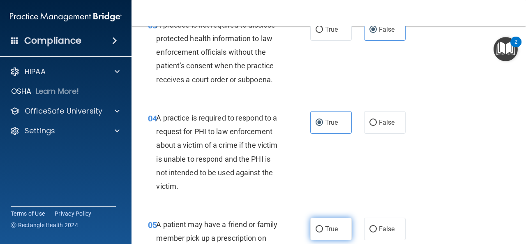
click at [318, 232] on input "True" at bounding box center [318, 229] width 7 height 6
radio input "true"
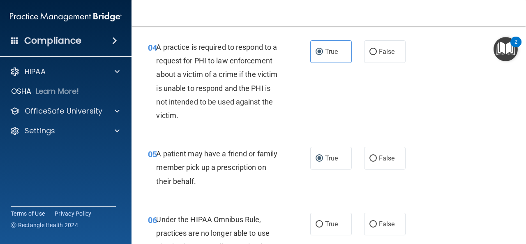
scroll to position [329, 0]
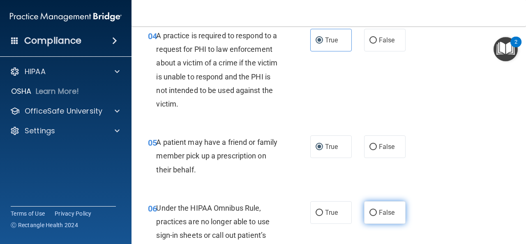
click at [387, 213] on span "False" at bounding box center [387, 212] width 16 height 8
click at [377, 213] on input "False" at bounding box center [372, 213] width 7 height 6
radio input "true"
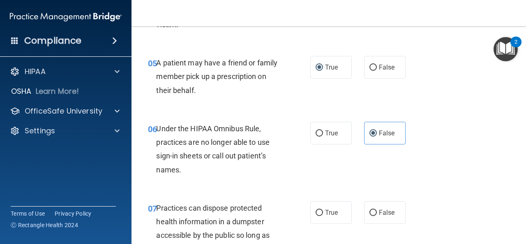
scroll to position [411, 0]
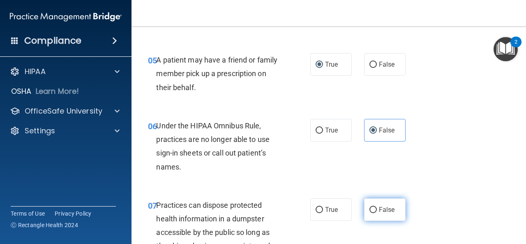
click at [382, 212] on span "False" at bounding box center [387, 209] width 16 height 8
click at [377, 212] on input "False" at bounding box center [372, 210] width 7 height 6
radio input "true"
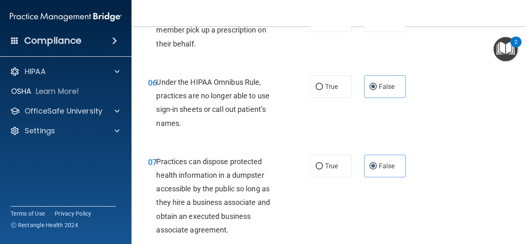
scroll to position [534, 0]
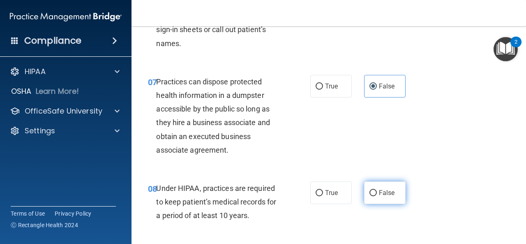
click at [373, 191] on label "False" at bounding box center [384, 192] width 41 height 23
click at [373, 191] on input "False" at bounding box center [372, 193] width 7 height 6
radio input "true"
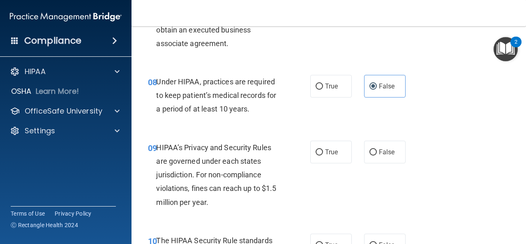
scroll to position [657, 0]
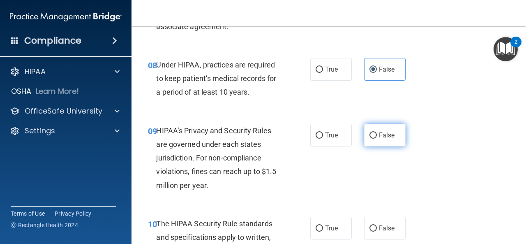
click at [372, 137] on input "False" at bounding box center [372, 135] width 7 height 6
radio input "true"
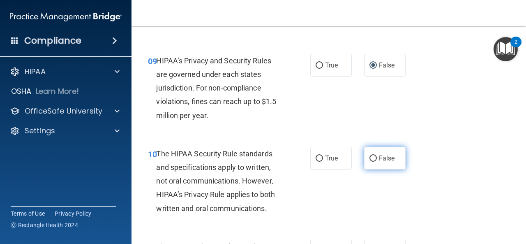
scroll to position [739, 0]
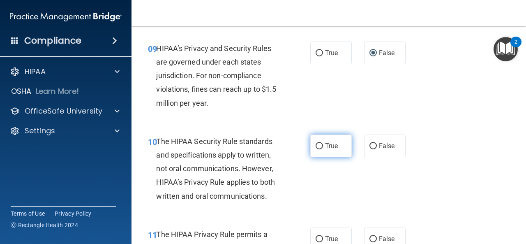
click at [320, 144] on label "True" at bounding box center [330, 145] width 41 height 23
click at [320, 144] on input "True" at bounding box center [318, 146] width 7 height 6
radio input "true"
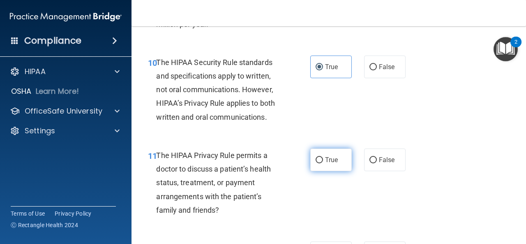
scroll to position [822, 0]
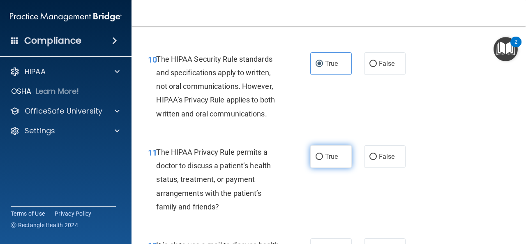
click at [325, 157] on span "True" at bounding box center [331, 156] width 13 height 8
click at [322, 157] on input "True" at bounding box center [318, 157] width 7 height 6
radio input "true"
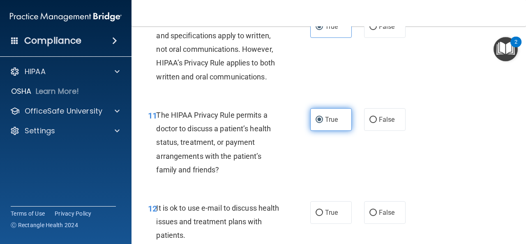
scroll to position [904, 0]
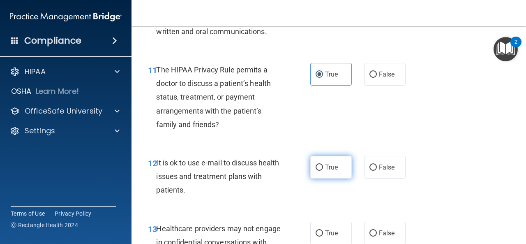
click at [327, 163] on span "True" at bounding box center [331, 167] width 13 height 8
click at [323, 164] on input "True" at bounding box center [318, 167] width 7 height 6
radio input "true"
click at [380, 229] on span "False" at bounding box center [387, 233] width 16 height 8
click at [377, 230] on input "False" at bounding box center [372, 233] width 7 height 6
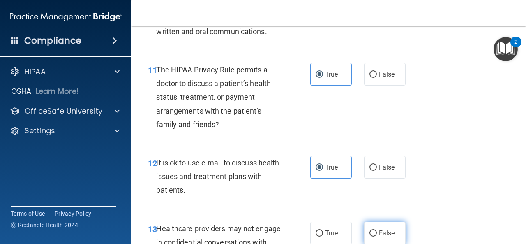
radio input "true"
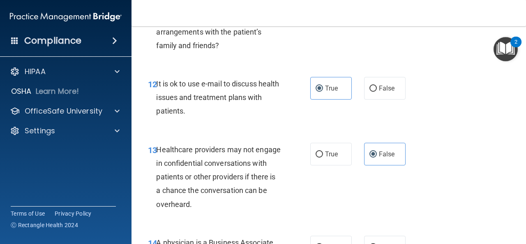
scroll to position [1027, 0]
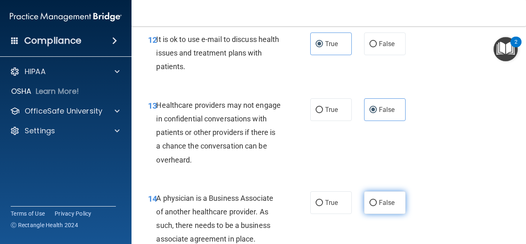
click at [369, 202] on input "False" at bounding box center [372, 203] width 7 height 6
radio input "true"
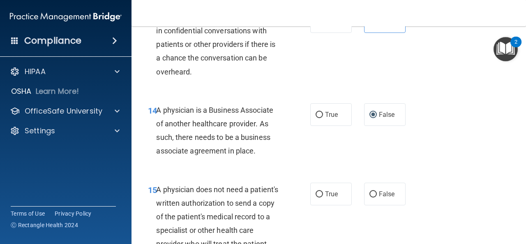
scroll to position [1150, 0]
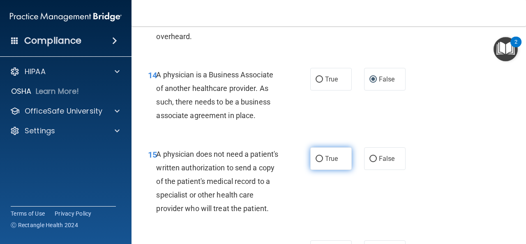
click at [317, 156] on input "True" at bounding box center [318, 159] width 7 height 6
radio input "true"
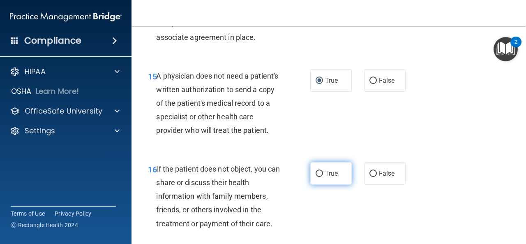
scroll to position [1232, 0]
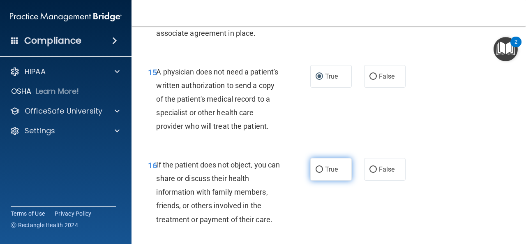
click at [318, 180] on label "True" at bounding box center [330, 169] width 41 height 23
click at [318, 173] on input "True" at bounding box center [318, 169] width 7 height 6
radio input "true"
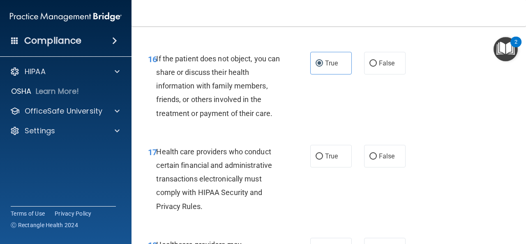
scroll to position [1356, 0]
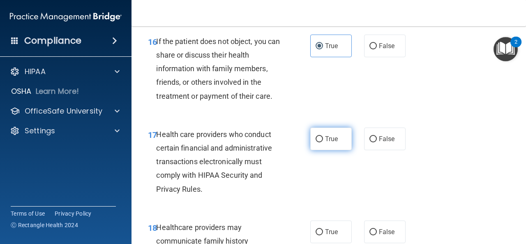
click at [325, 143] on span "True" at bounding box center [331, 139] width 13 height 8
click at [323, 142] on input "True" at bounding box center [318, 139] width 7 height 6
radio input "true"
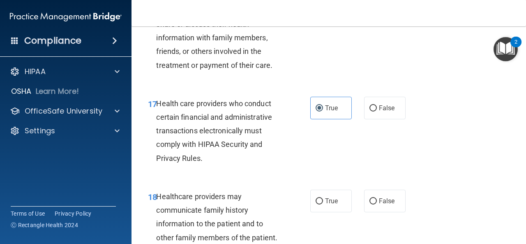
scroll to position [1438, 0]
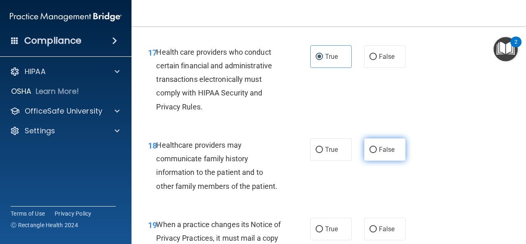
click at [372, 153] on input "False" at bounding box center [372, 150] width 7 height 6
radio input "true"
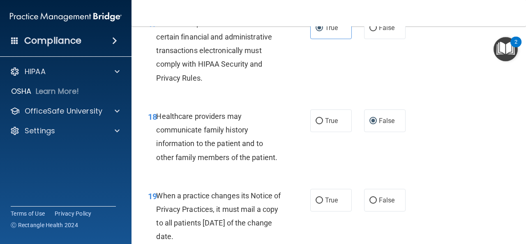
scroll to position [1520, 0]
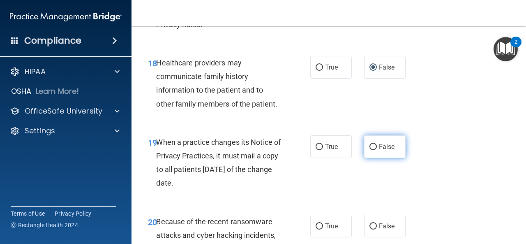
click at [371, 150] on input "False" at bounding box center [372, 147] width 7 height 6
radio input "true"
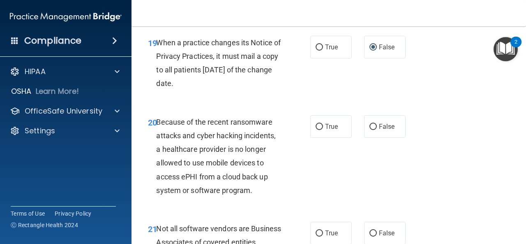
scroll to position [1643, 0]
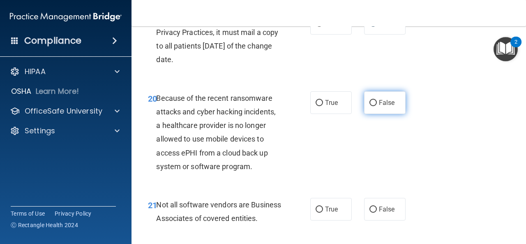
click at [394, 114] on label "False" at bounding box center [384, 102] width 41 height 23
click at [377, 106] on input "False" at bounding box center [372, 103] width 7 height 6
radio input "true"
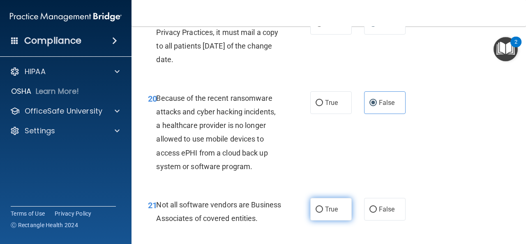
click at [314, 220] on label "True" at bounding box center [330, 209] width 41 height 23
click at [315, 212] on input "True" at bounding box center [318, 209] width 7 height 6
radio input "true"
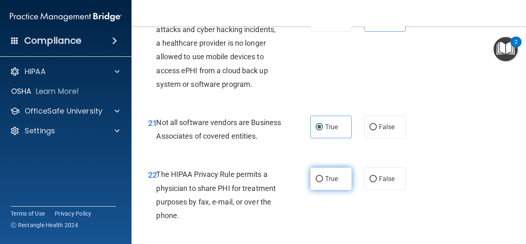
click at [324, 190] on label "True" at bounding box center [330, 178] width 41 height 23
click at [323, 182] on input "True" at bounding box center [318, 179] width 7 height 6
radio input "true"
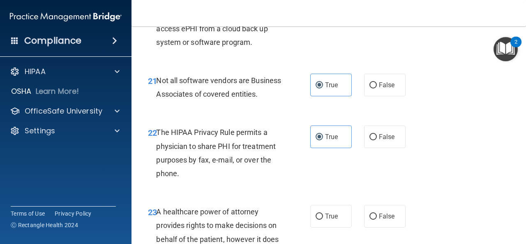
scroll to position [1808, 0]
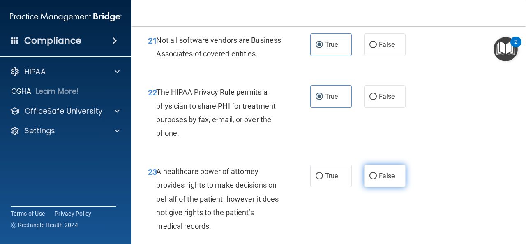
click at [380, 180] on span "False" at bounding box center [387, 176] width 16 height 8
click at [377, 179] on input "False" at bounding box center [372, 176] width 7 height 6
radio input "true"
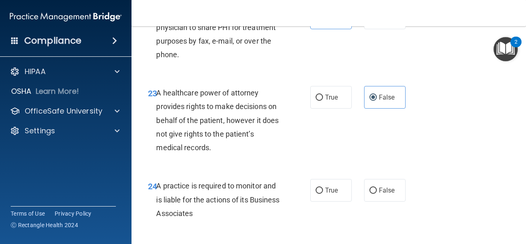
scroll to position [1890, 0]
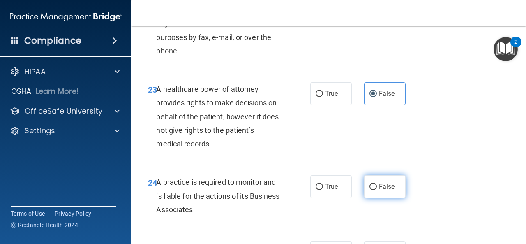
click at [386, 198] on label "False" at bounding box center [384, 186] width 41 height 23
click at [377, 190] on input "False" at bounding box center [372, 187] width 7 height 6
radio input "true"
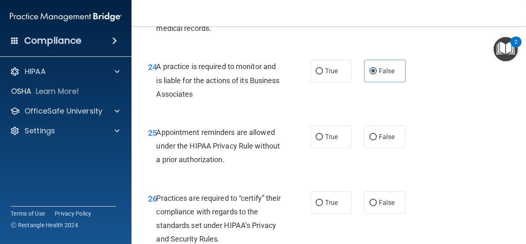
scroll to position [2013, 0]
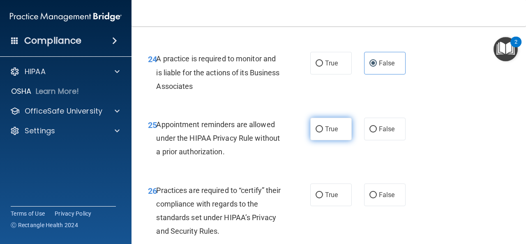
click at [325, 133] on span "True" at bounding box center [331, 129] width 13 height 8
click at [322, 132] on input "True" at bounding box center [318, 129] width 7 height 6
radio input "true"
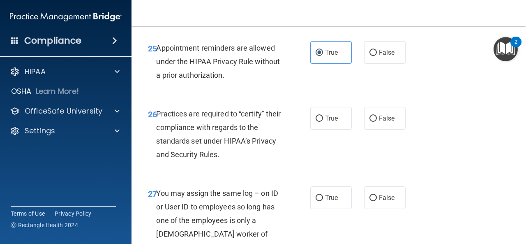
scroll to position [2095, 0]
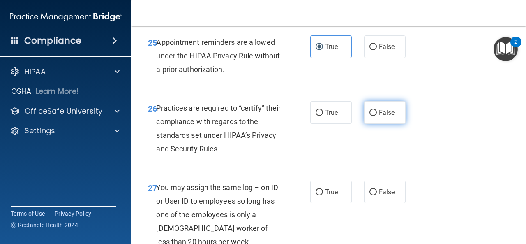
click at [379, 116] on span "False" at bounding box center [387, 112] width 16 height 8
click at [377, 116] on input "False" at bounding box center [372, 113] width 7 height 6
radio input "true"
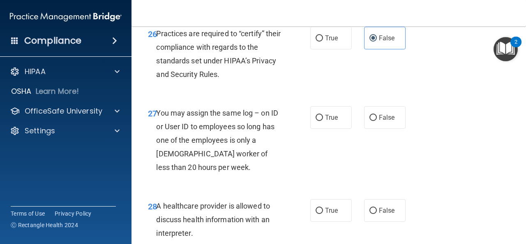
scroll to position [2177, 0]
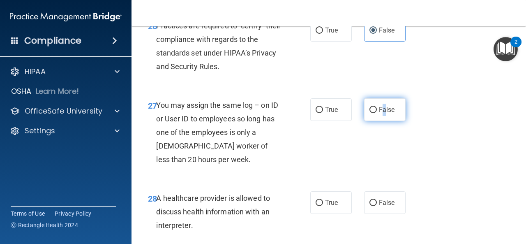
click at [380, 113] on span "False" at bounding box center [387, 110] width 16 height 8
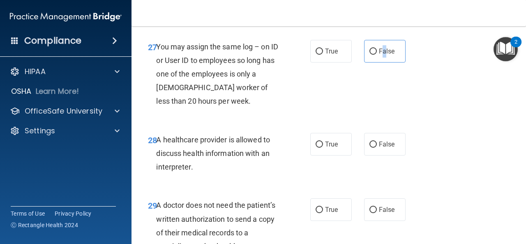
scroll to position [2259, 0]
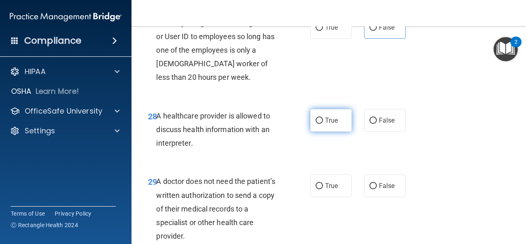
click at [331, 124] on span "True" at bounding box center [331, 120] width 13 height 8
click at [323, 124] on input "True" at bounding box center [318, 120] width 7 height 6
radio input "true"
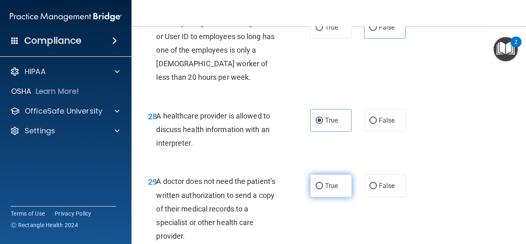
click at [318, 197] on label "True" at bounding box center [330, 185] width 41 height 23
click at [318, 189] on input "True" at bounding box center [318, 186] width 7 height 6
radio input "true"
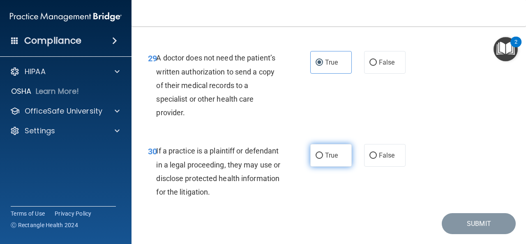
click at [325, 159] on span "True" at bounding box center [331, 155] width 13 height 8
click at [323, 159] on input "True" at bounding box center [318, 155] width 7 height 6
radio input "true"
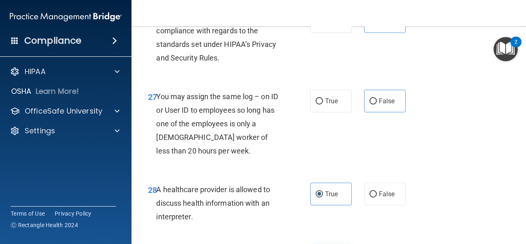
scroll to position [2145, 0]
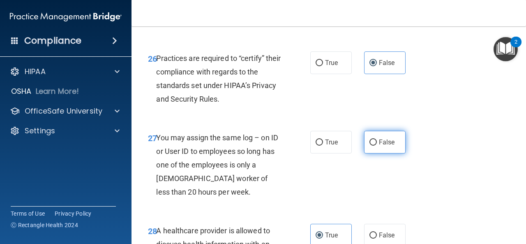
click at [386, 153] on label "False" at bounding box center [384, 142] width 41 height 23
click at [377, 145] on input "False" at bounding box center [372, 142] width 7 height 6
radio input "true"
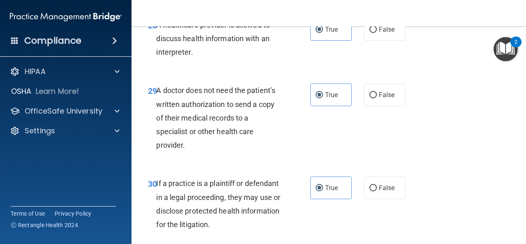
scroll to position [2432, 0]
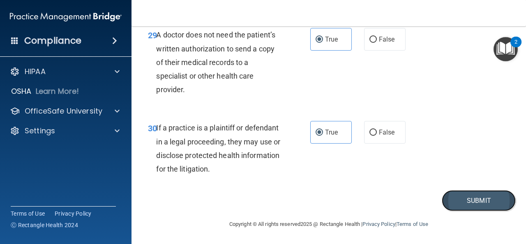
click at [463, 196] on button "Submit" at bounding box center [479, 200] width 74 height 21
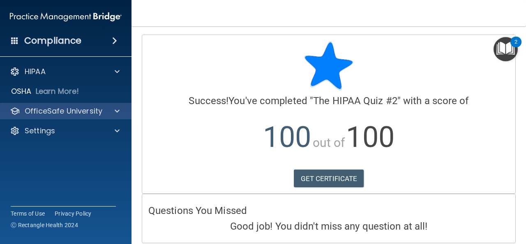
click at [111, 103] on div "OfficeSafe University" at bounding box center [66, 111] width 132 height 16
click at [122, 114] on div at bounding box center [116, 111] width 21 height 10
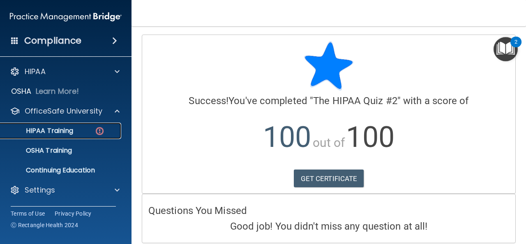
click at [92, 135] on link "HIPAA Training" at bounding box center [56, 130] width 129 height 16
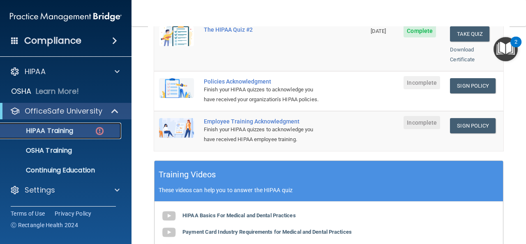
scroll to position [246, 0]
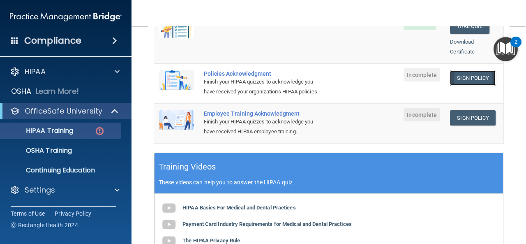
click at [465, 70] on link "Sign Policy" at bounding box center [473, 77] width 46 height 15
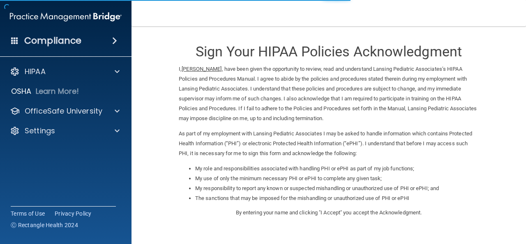
scroll to position [132, 0]
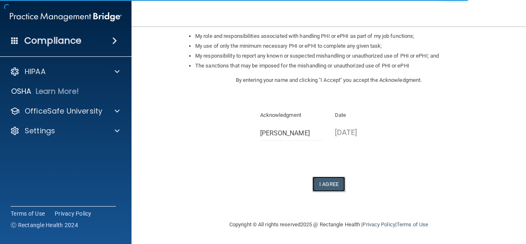
click at [329, 186] on button "I Agree" at bounding box center [328, 183] width 33 height 15
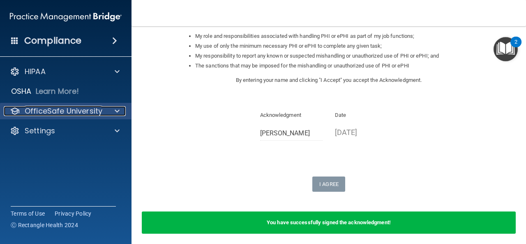
click at [118, 109] on span at bounding box center [117, 111] width 5 height 10
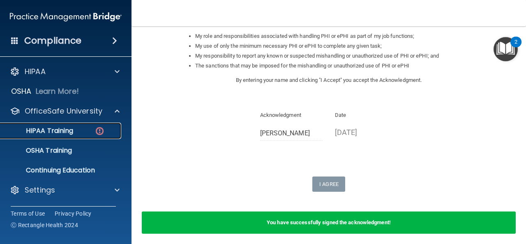
click at [98, 132] on img at bounding box center [99, 131] width 10 height 10
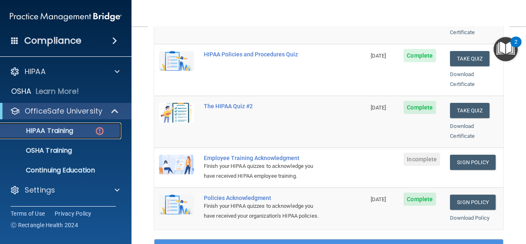
scroll to position [162, 0]
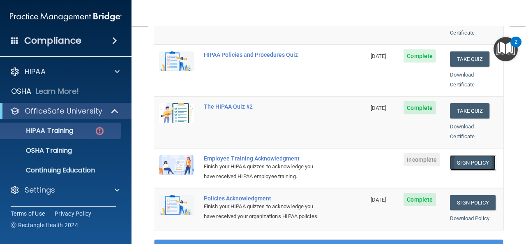
click at [454, 155] on link "Sign Policy" at bounding box center [473, 162] width 46 height 15
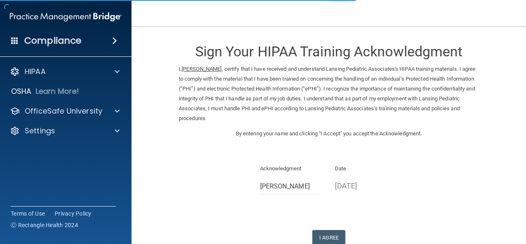
scroll to position [53, 0]
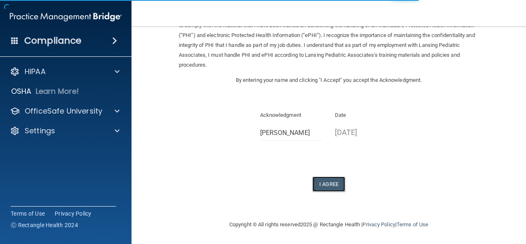
click at [319, 186] on button "I Agree" at bounding box center [328, 183] width 33 height 15
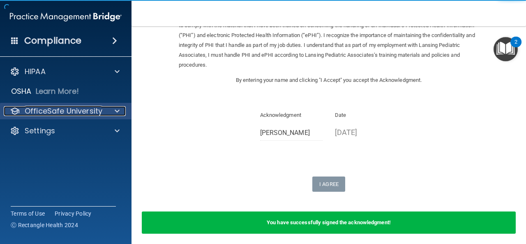
click at [104, 112] on div "OfficeSafe University" at bounding box center [55, 111] width 102 height 10
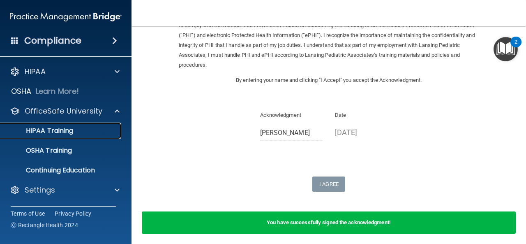
click at [96, 127] on div "HIPAA Training" at bounding box center [61, 131] width 112 height 8
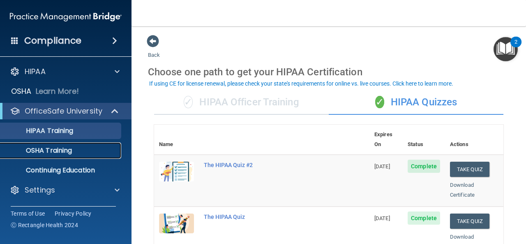
click at [65, 146] on p "OSHA Training" at bounding box center [38, 150] width 67 height 8
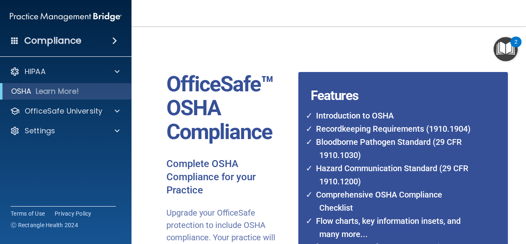
scroll to position [163, 0]
